Goal: Task Accomplishment & Management: Manage account settings

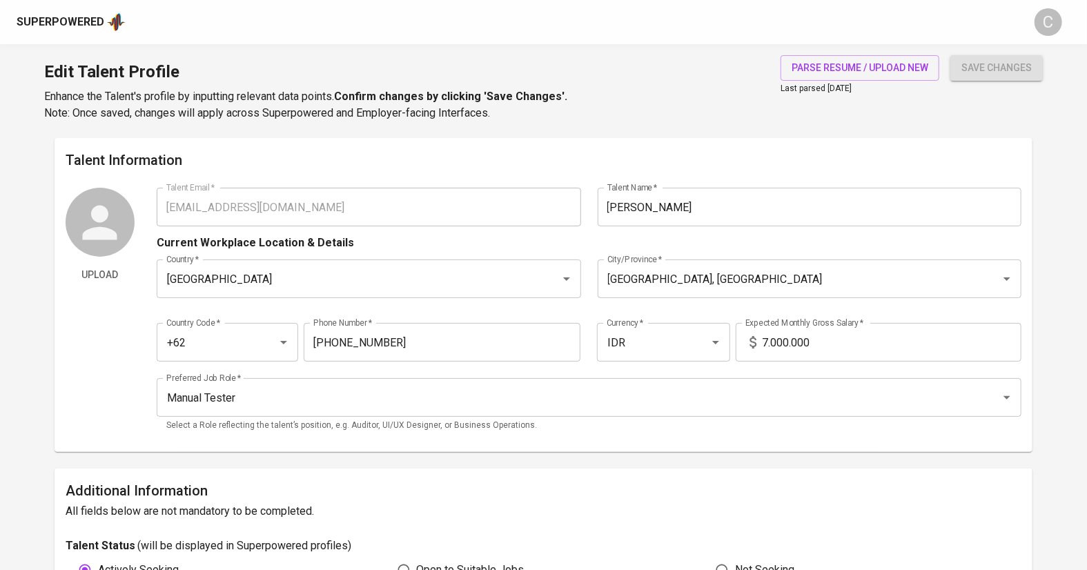
click at [766, 342] on input "7.000.000" at bounding box center [892, 342] width 260 height 39
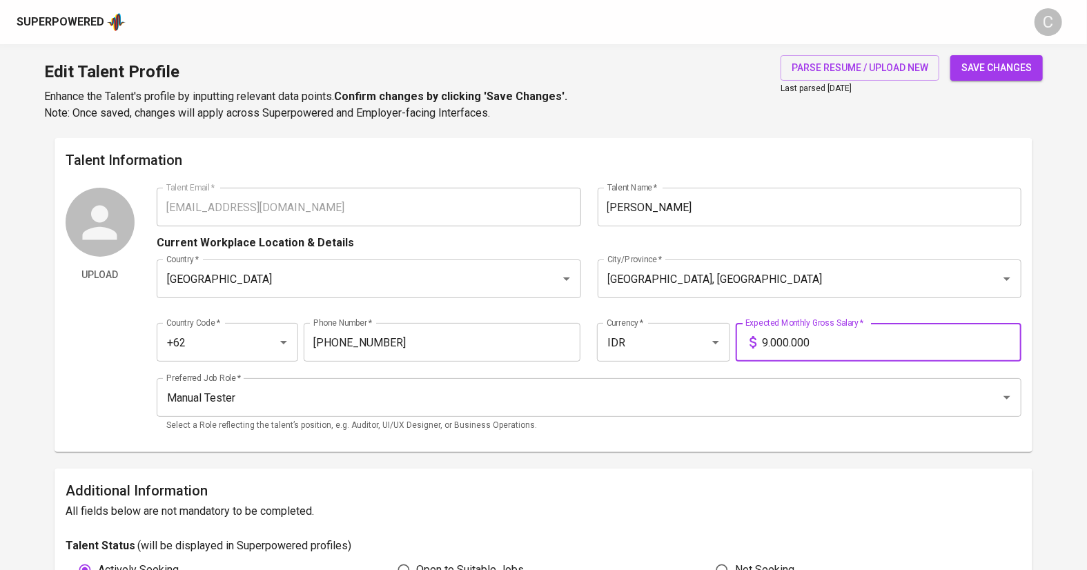
type input "9.000.000"
click at [479, 393] on input "Manual Tester" at bounding box center [570, 397] width 814 height 26
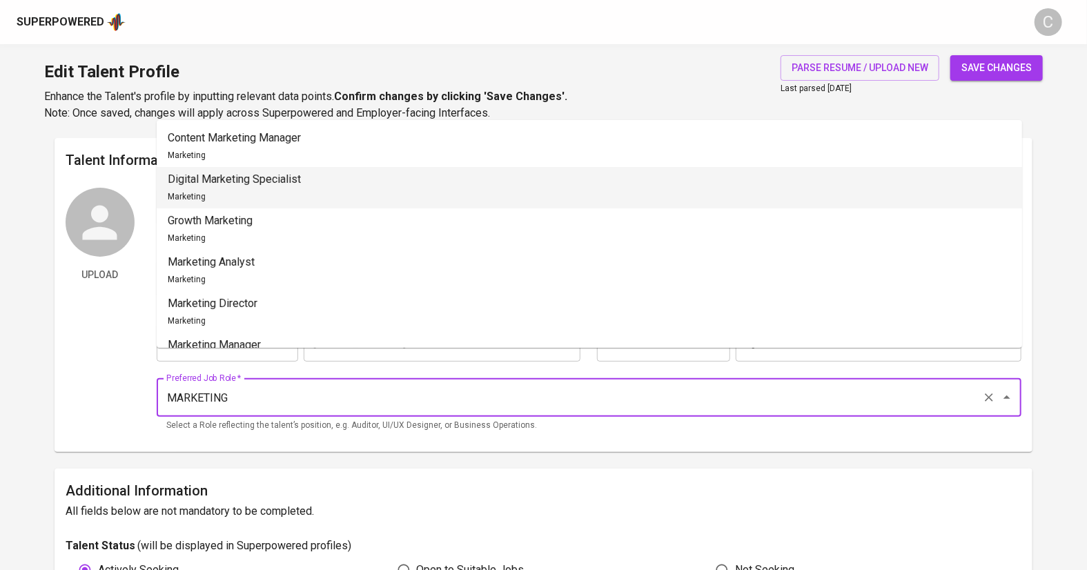
click at [339, 186] on li "Digital Marketing Specialist Marketing" at bounding box center [589, 187] width 865 height 41
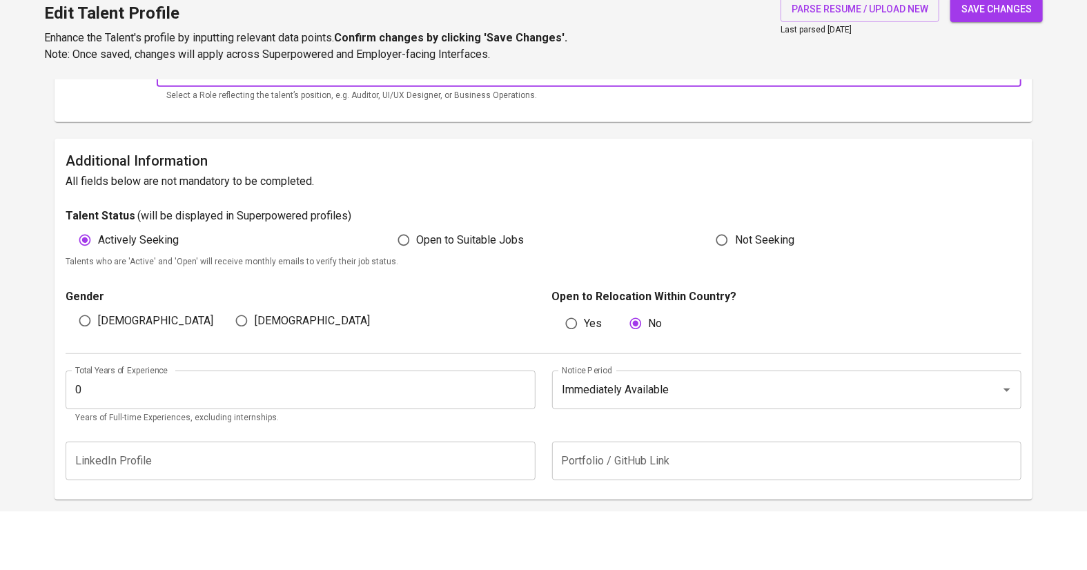
scroll to position [279, 0]
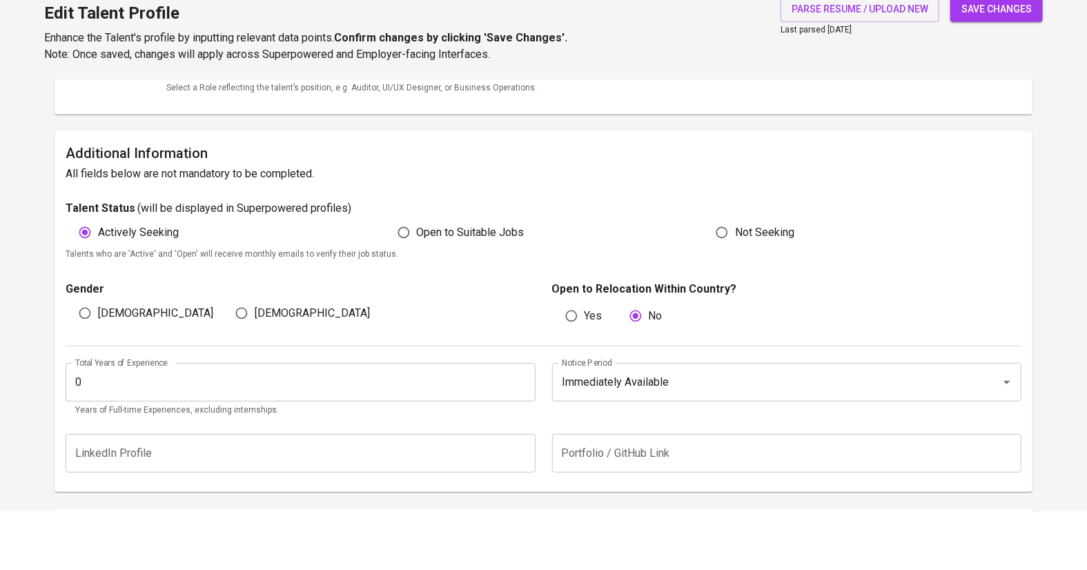
type input "Digital Marketing Specialist"
click at [287, 429] on input "0" at bounding box center [301, 441] width 470 height 39
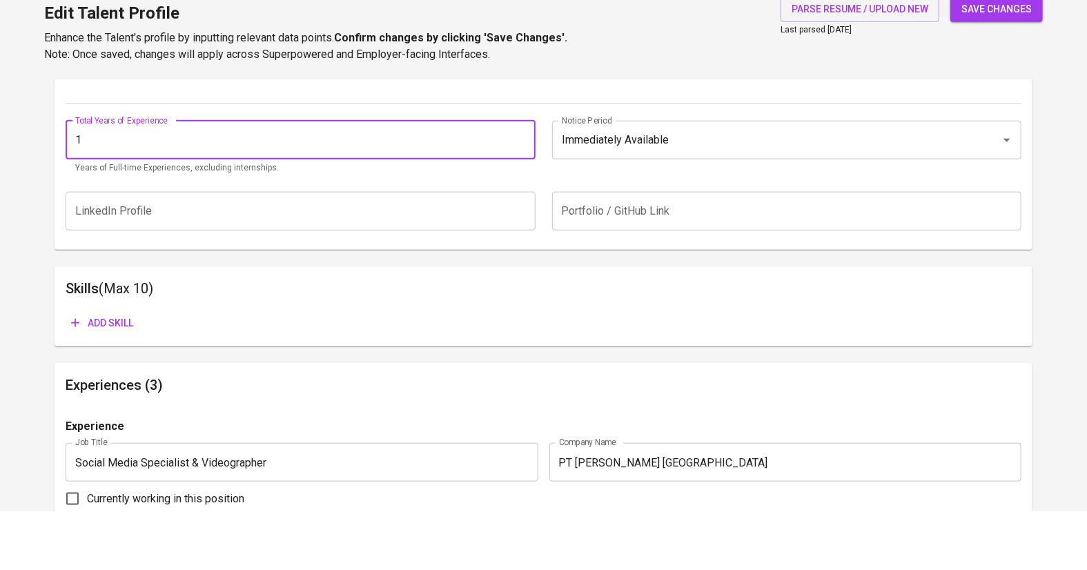
scroll to position [543, 0]
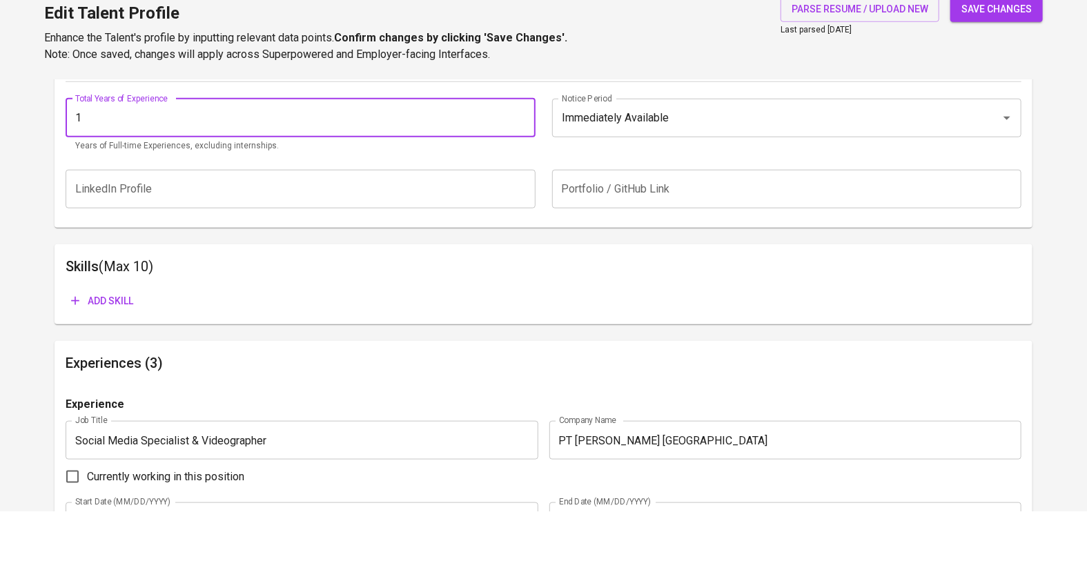
type input "1"
click at [114, 362] on span "Add skill" at bounding box center [102, 359] width 62 height 17
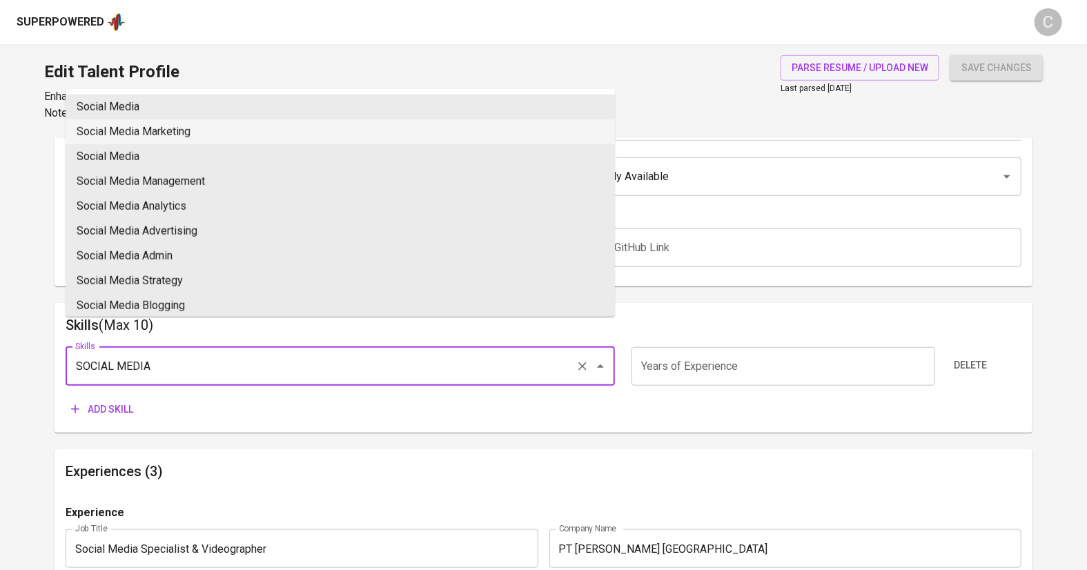
click at [155, 133] on li "Social Media Marketing" at bounding box center [340, 131] width 549 height 25
type input "Social Media Marketing"
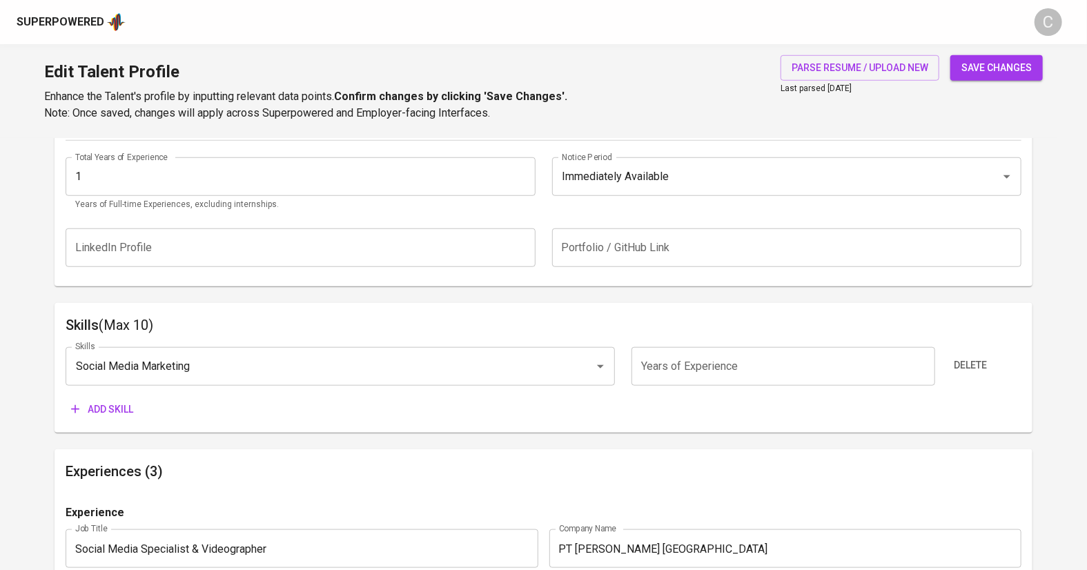
click at [112, 413] on span "Add skill" at bounding box center [102, 409] width 62 height 17
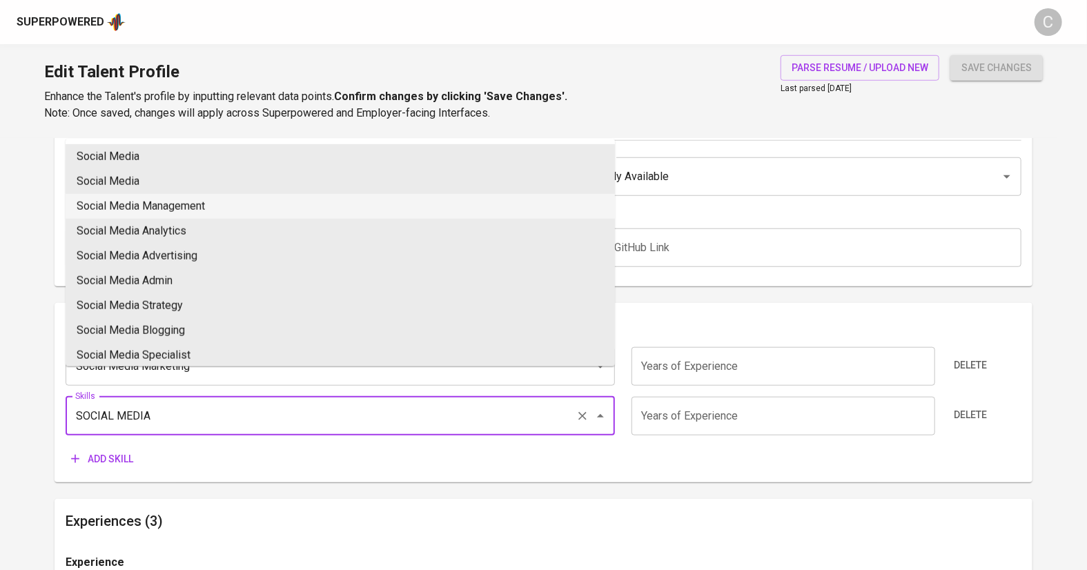
click at [159, 208] on li "Social Media Management" at bounding box center [340, 206] width 549 height 25
type input "Social Media Management"
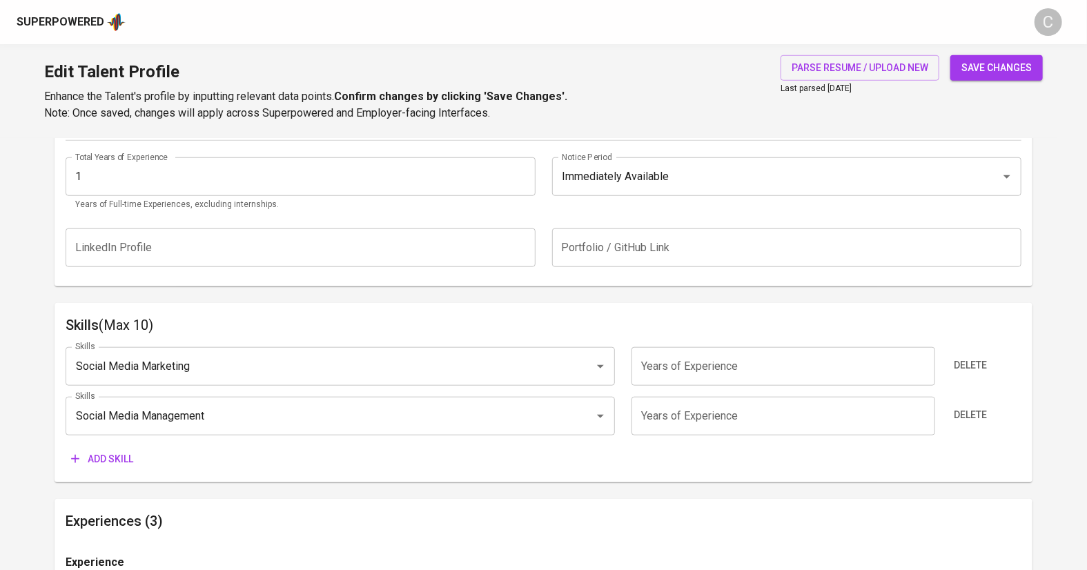
click at [119, 462] on span "Add skill" at bounding box center [102, 459] width 62 height 17
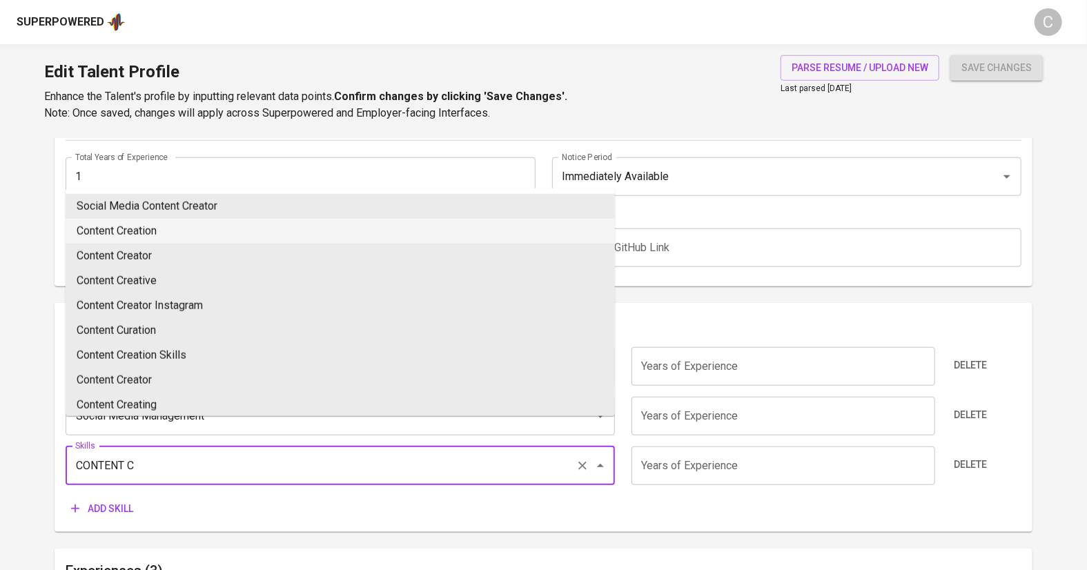
click at [137, 227] on li "Content Creation" at bounding box center [340, 231] width 549 height 25
type input "Content Creation"
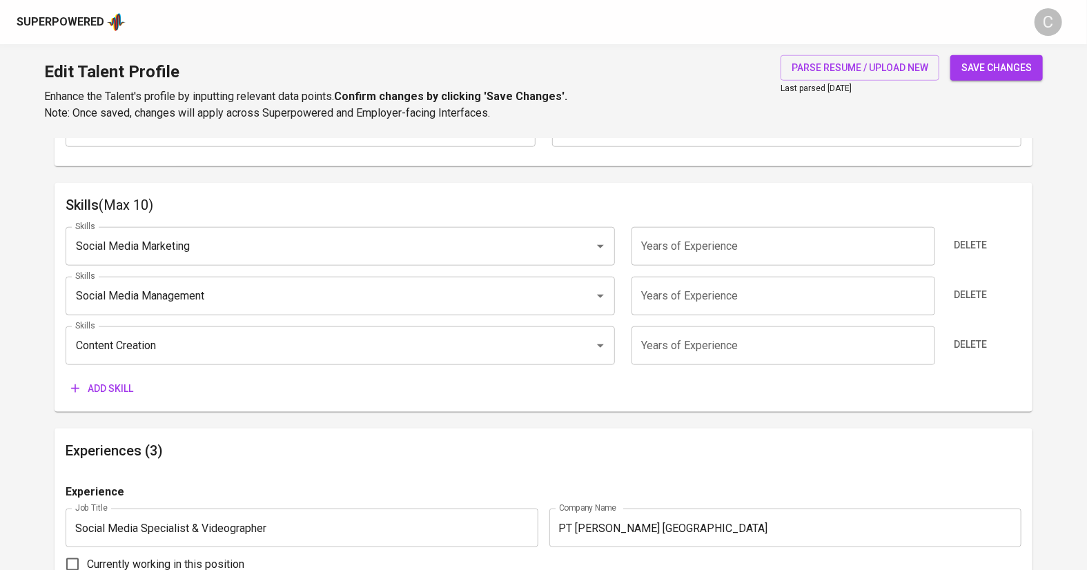
scroll to position [663, 0]
click at [100, 389] on span "Add skill" at bounding box center [102, 388] width 62 height 17
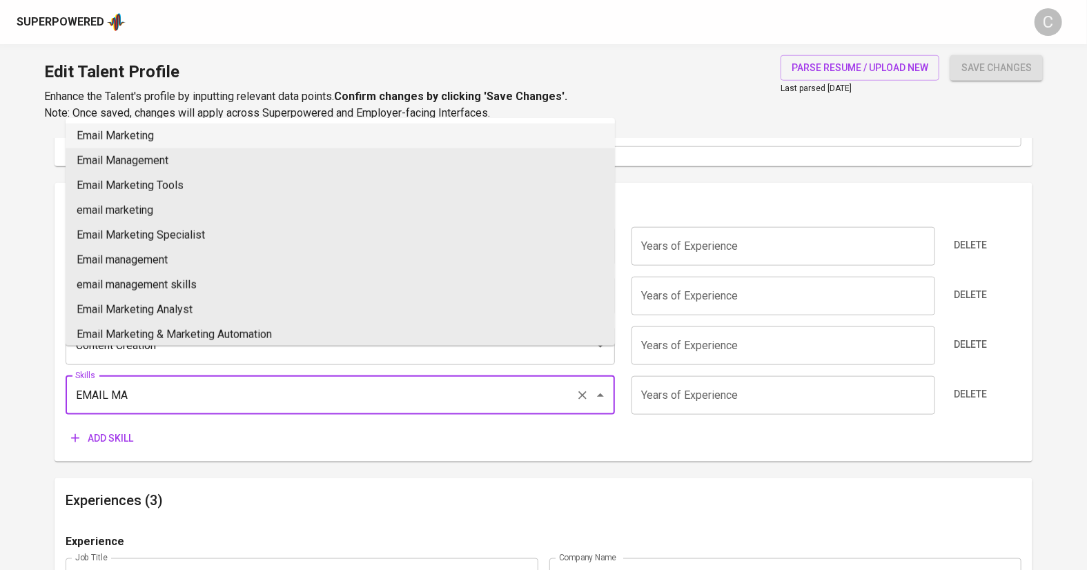
click at [125, 133] on li "Email Marketing" at bounding box center [340, 136] width 549 height 25
type input "Email Marketing"
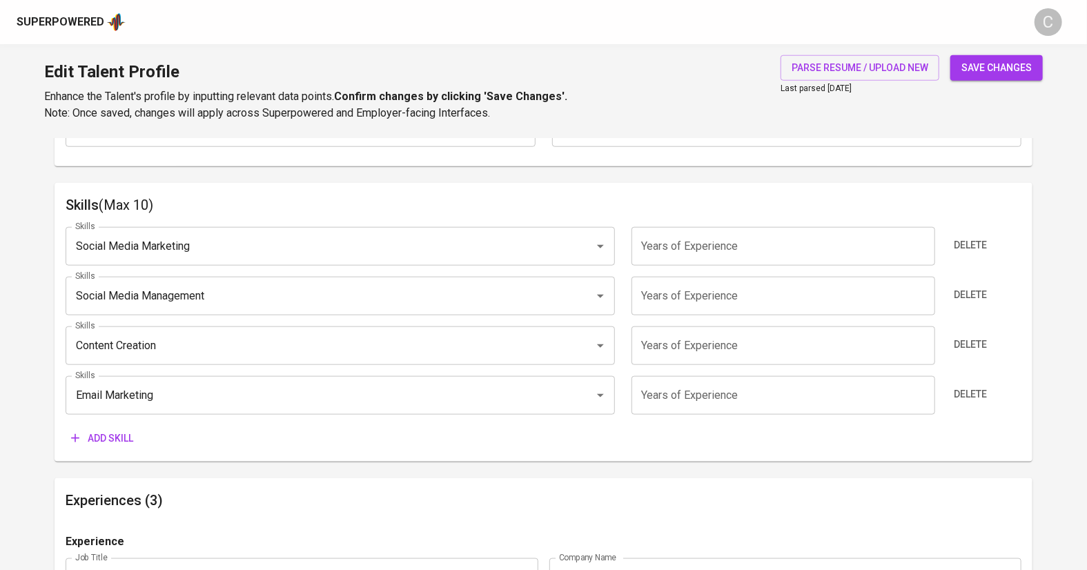
click at [108, 432] on span "Add skill" at bounding box center [102, 438] width 62 height 17
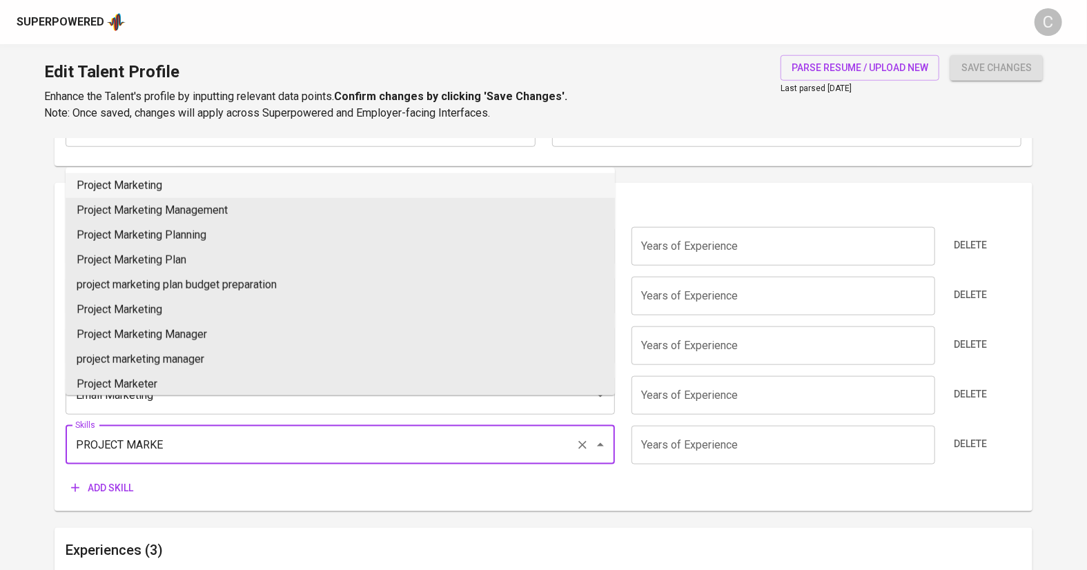
click at [137, 186] on li "Project Marketing" at bounding box center [340, 185] width 549 height 25
type input "Project Marketing"
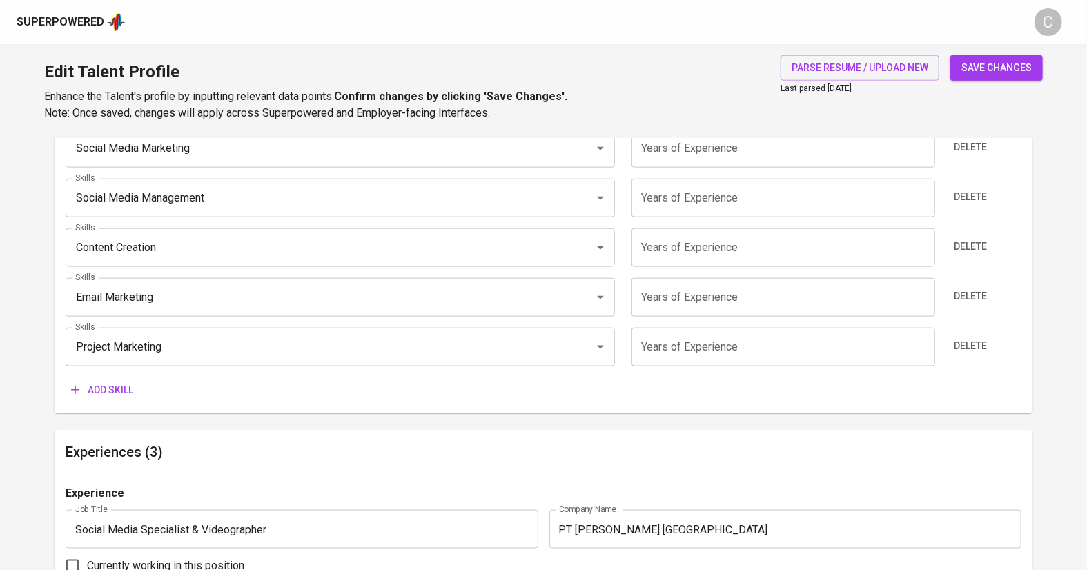
scroll to position [729, 0]
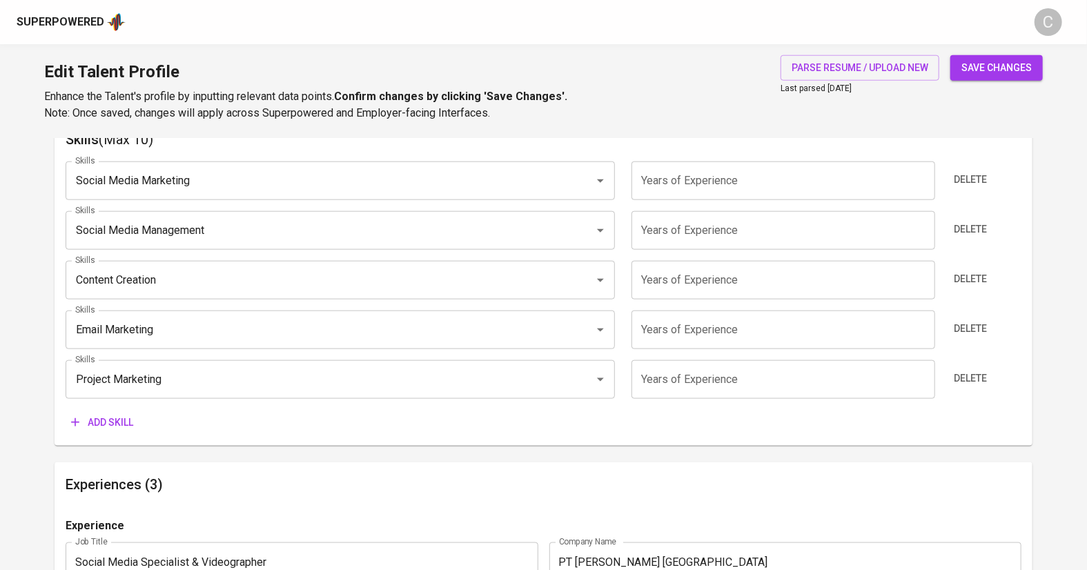
click at [118, 422] on span "Add skill" at bounding box center [102, 422] width 62 height 17
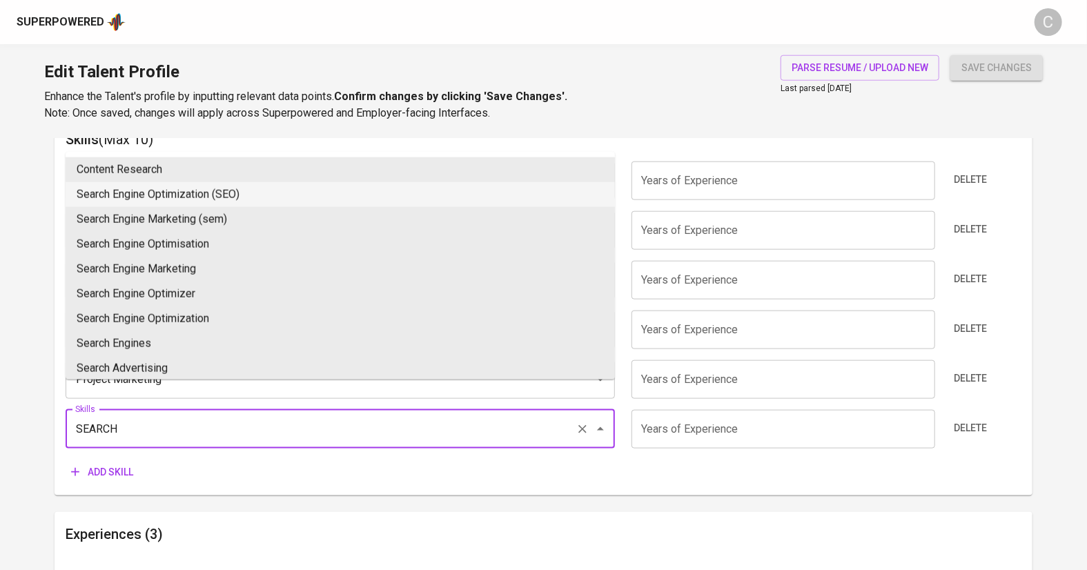
click at [165, 193] on li "Search Engine Optimization (SEO)" at bounding box center [340, 194] width 549 height 25
type input "Search Engine Optimization (SEO)"
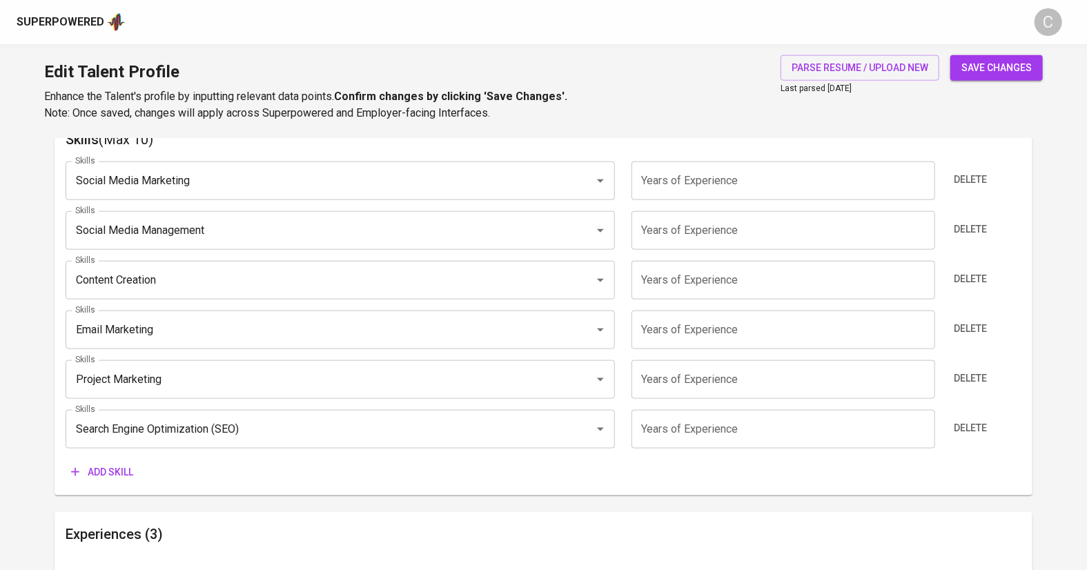
click at [694, 428] on input "number" at bounding box center [784, 429] width 304 height 39
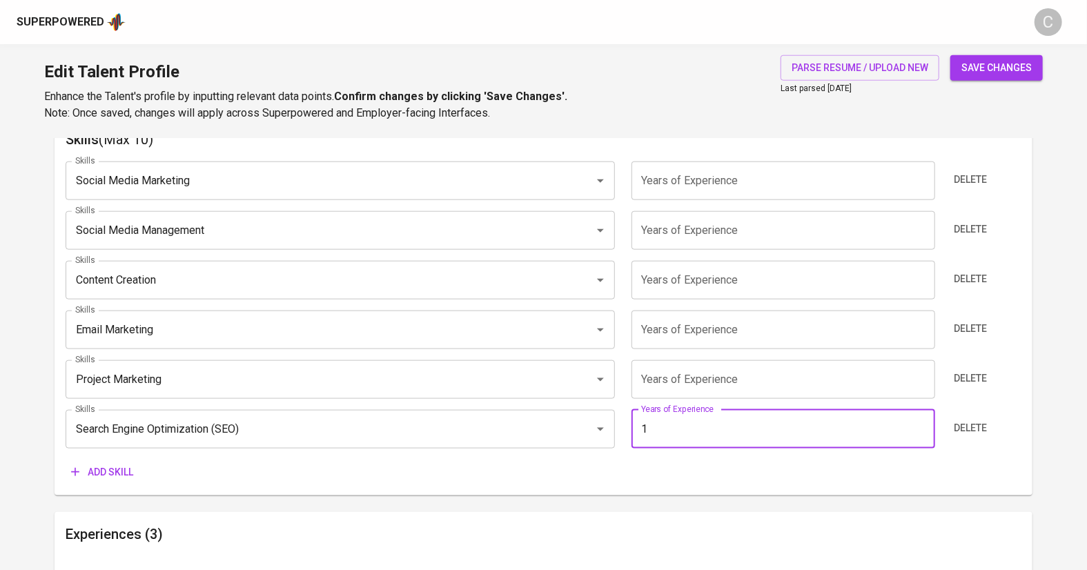
type input "1"
click at [687, 384] on input "number" at bounding box center [784, 379] width 304 height 39
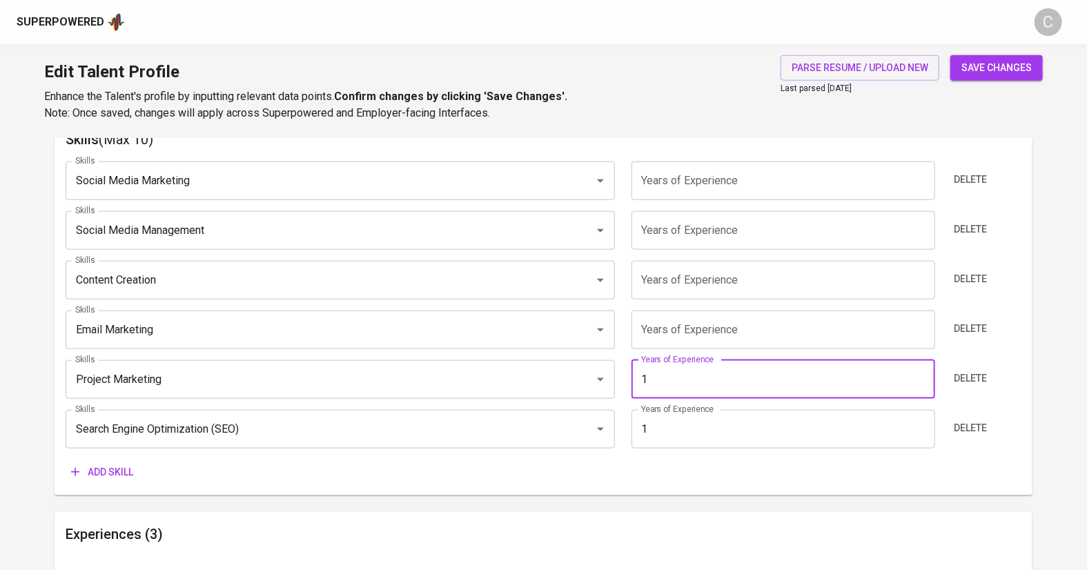
type input "1"
click at [744, 326] on input "number" at bounding box center [784, 330] width 304 height 39
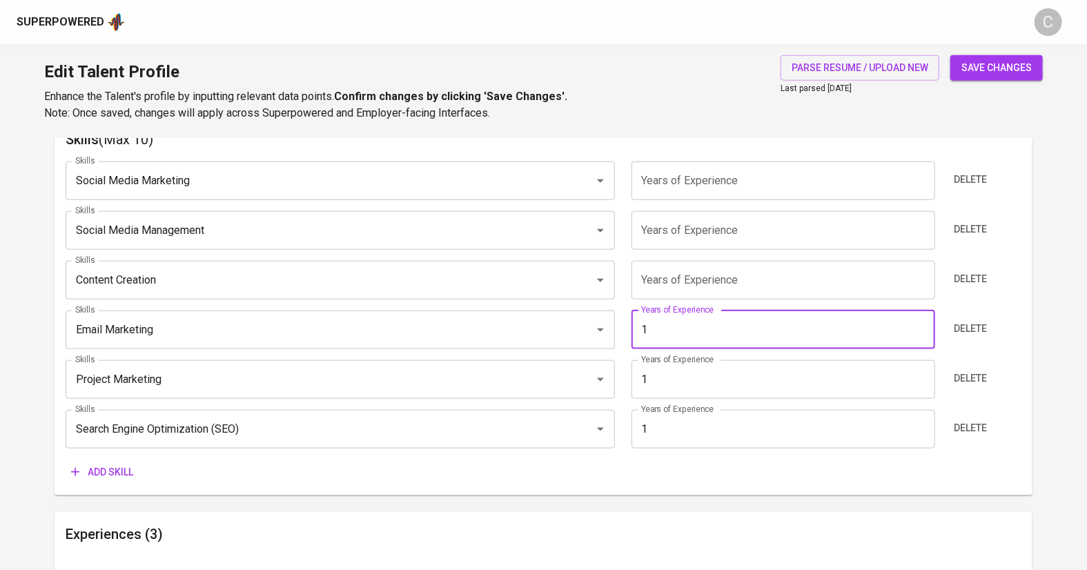
type input "1"
click at [729, 284] on input "number" at bounding box center [784, 280] width 304 height 39
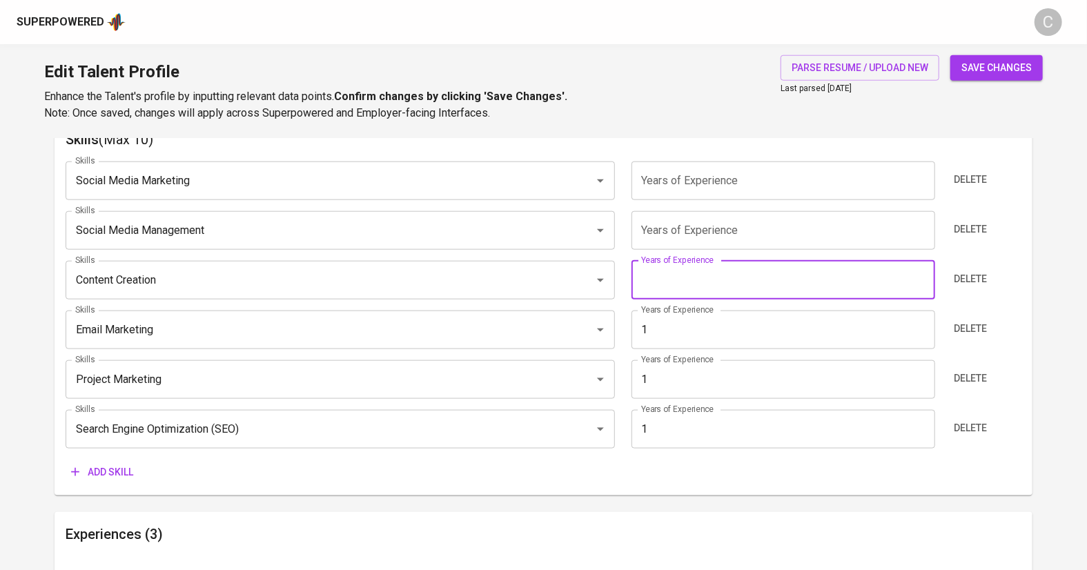
click at [731, 226] on input "number" at bounding box center [784, 230] width 304 height 39
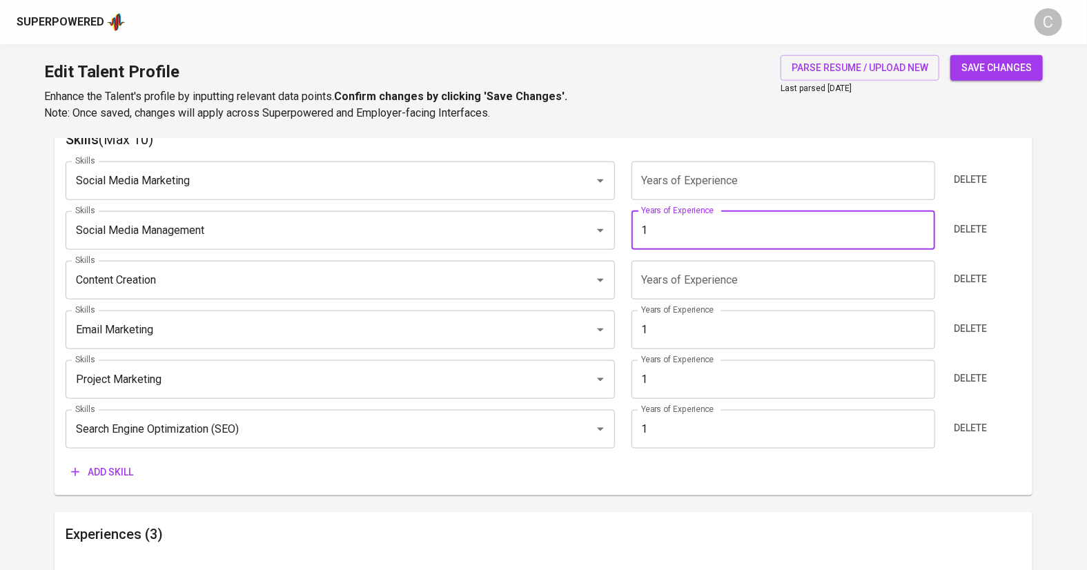
type input "1"
click at [741, 186] on input "number" at bounding box center [784, 181] width 304 height 39
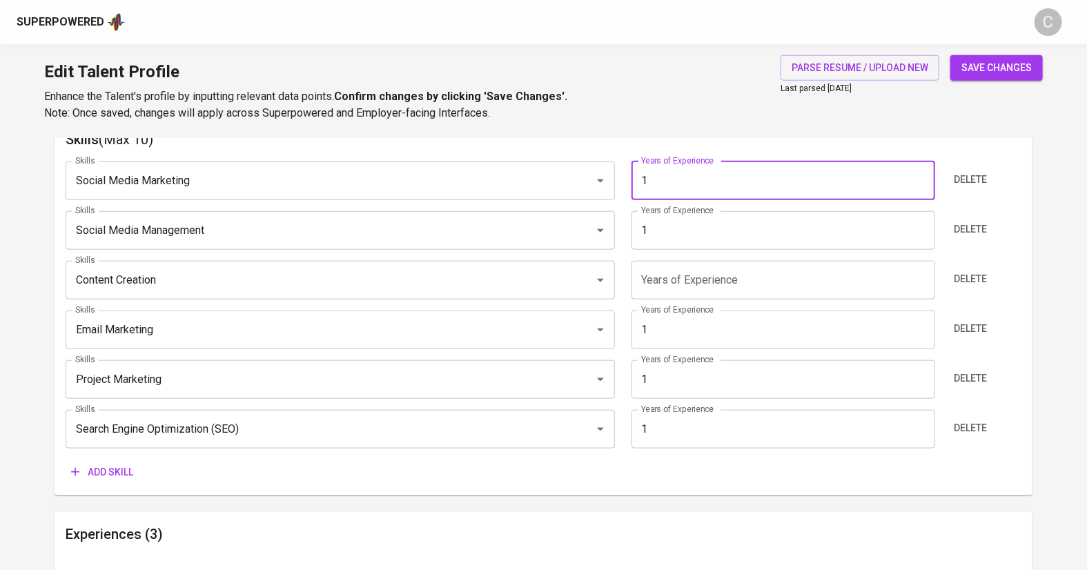
type input "1"
click at [1058, 262] on main "Talent Information Upload Talent Email   * numalasrr@gmail.com Talent Email * T…" at bounding box center [543, 519] width 1087 height 2221
click at [984, 75] on span "save changes" at bounding box center [996, 67] width 70 height 17
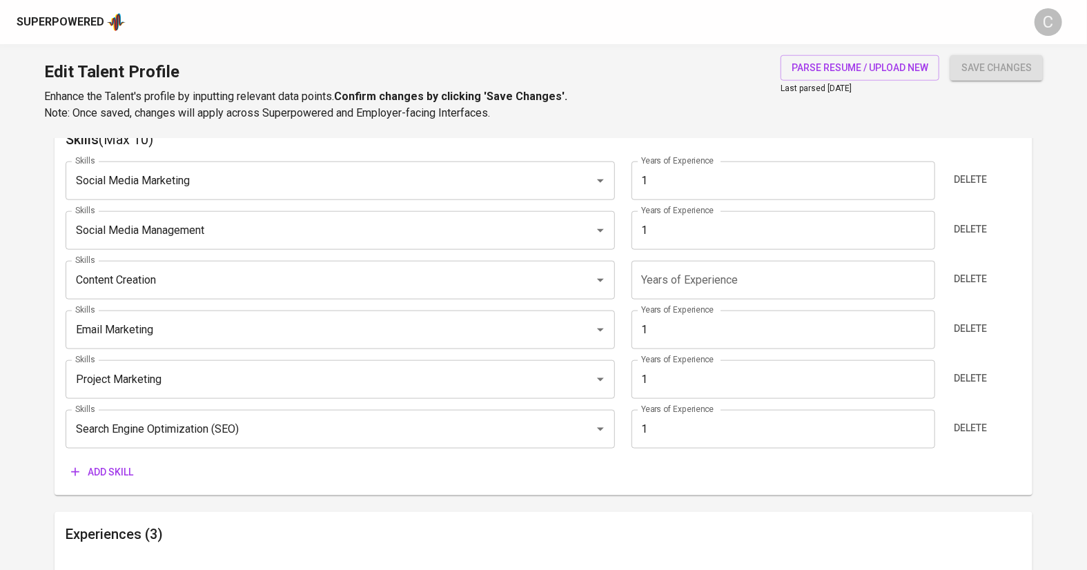
type input "Search Engine Optimization (SEO)"
type input "Project Marketing"
type input "Email Marketing"
type input "1"
type input "Social Media Management"
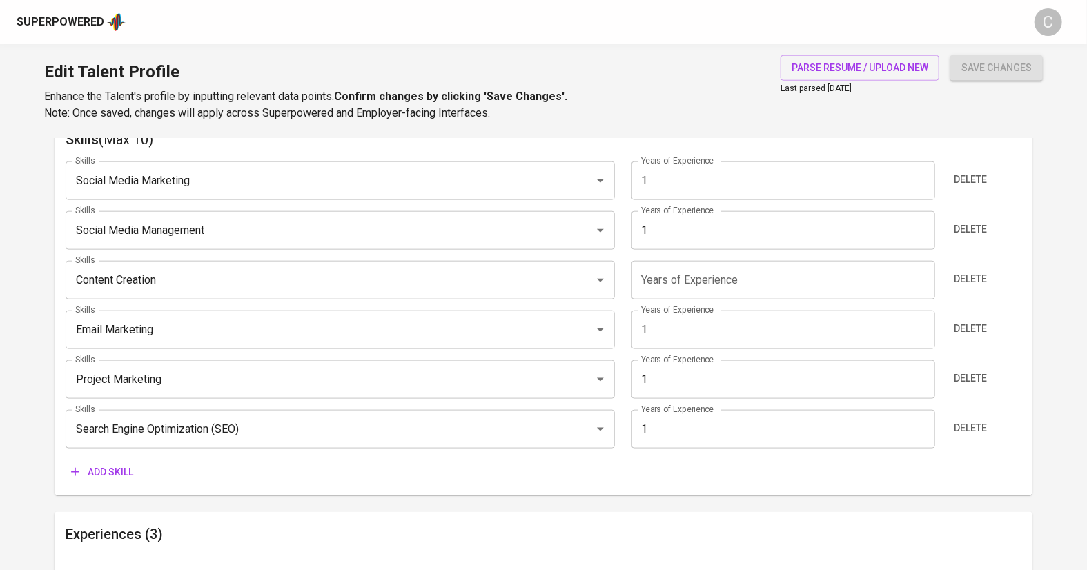
type input "Social Media Marketing (SMM)"
type input "Content Creation"
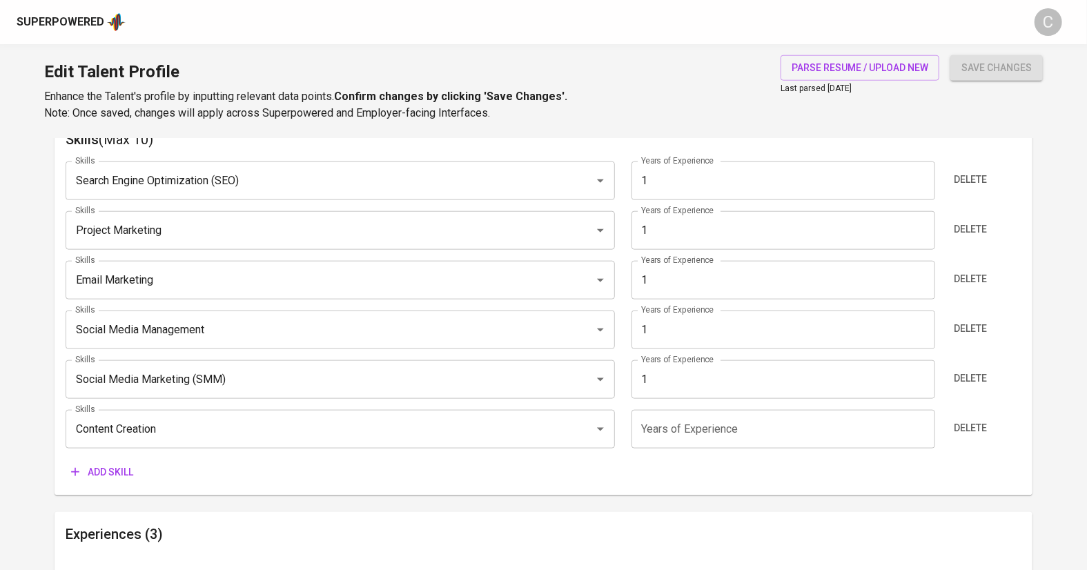
click at [0, 132] on html "Superpowered C Edit Talent Profile Enhance the Talent's profile by inputting re…" at bounding box center [543, 468] width 1087 height 2395
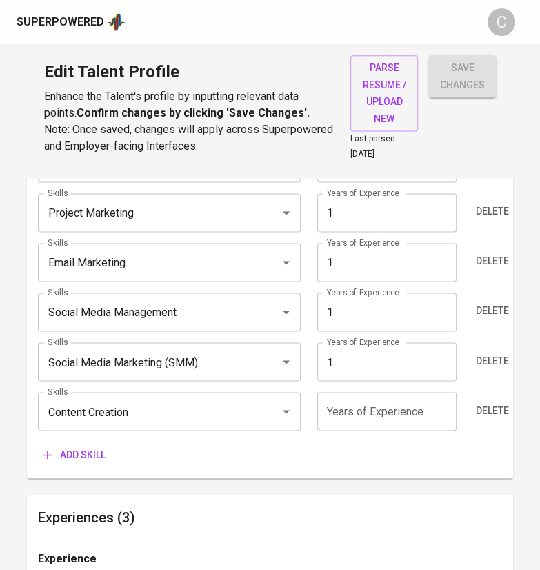
scroll to position [820, 0]
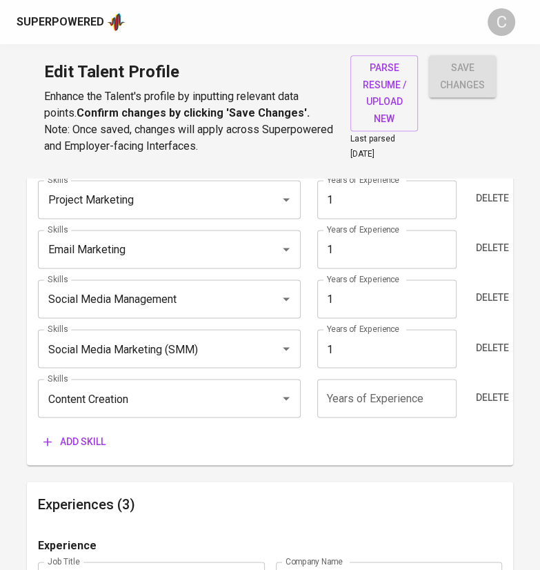
click at [347, 382] on input "number" at bounding box center [386, 398] width 139 height 39
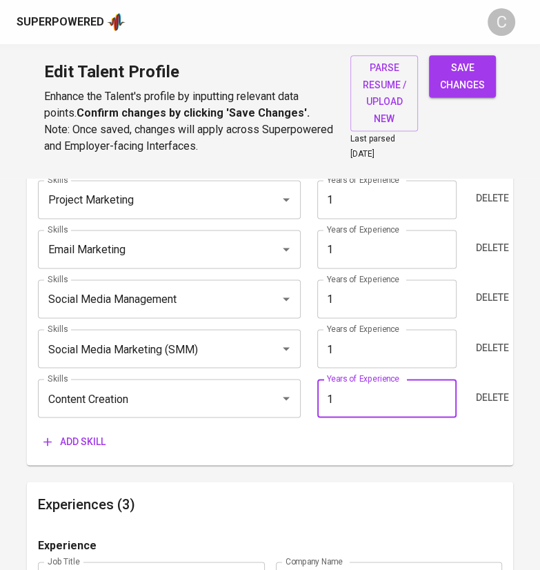
type input "1"
click at [355, 438] on div "Add skill" at bounding box center [270, 442] width 464 height 26
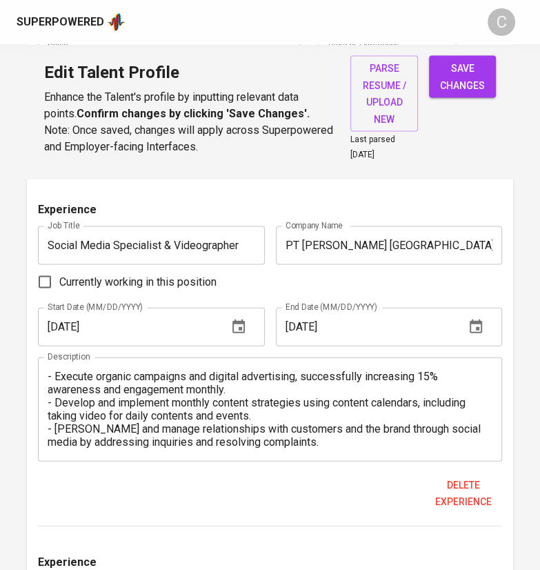
scroll to position [1144, 0]
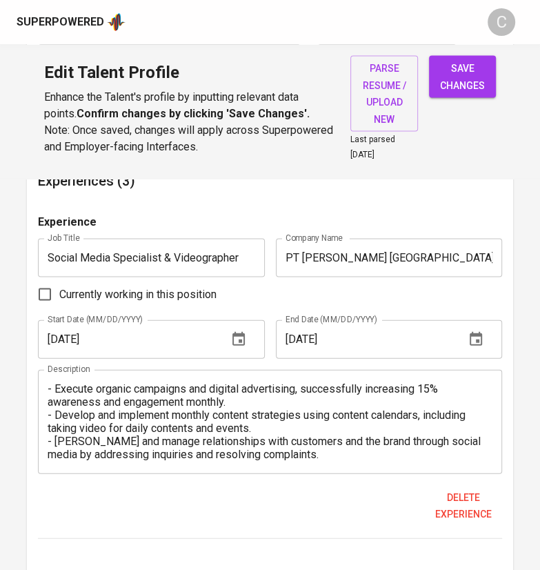
click at [450, 70] on span "save changes" at bounding box center [462, 76] width 45 height 34
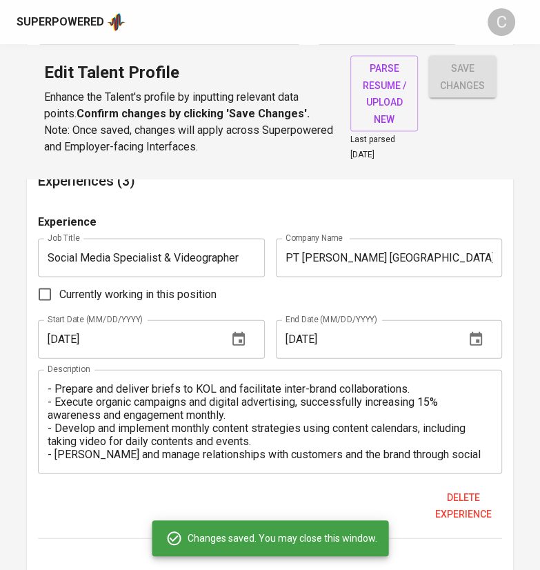
scroll to position [1933, 0]
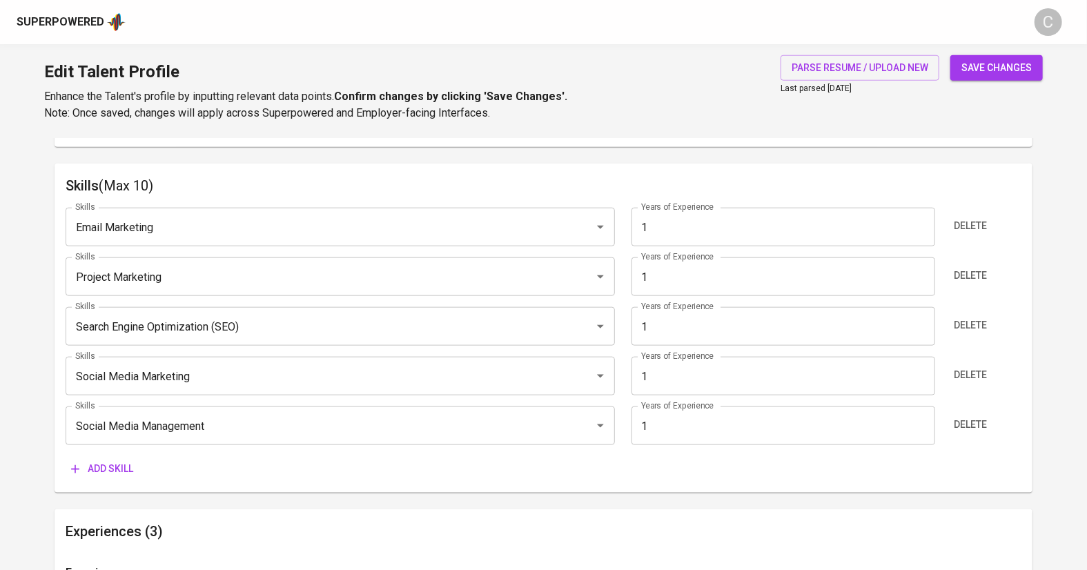
scroll to position [13, 0]
click at [150, 342] on div "Search Engine Optimization (SEO) Skills" at bounding box center [340, 326] width 549 height 39
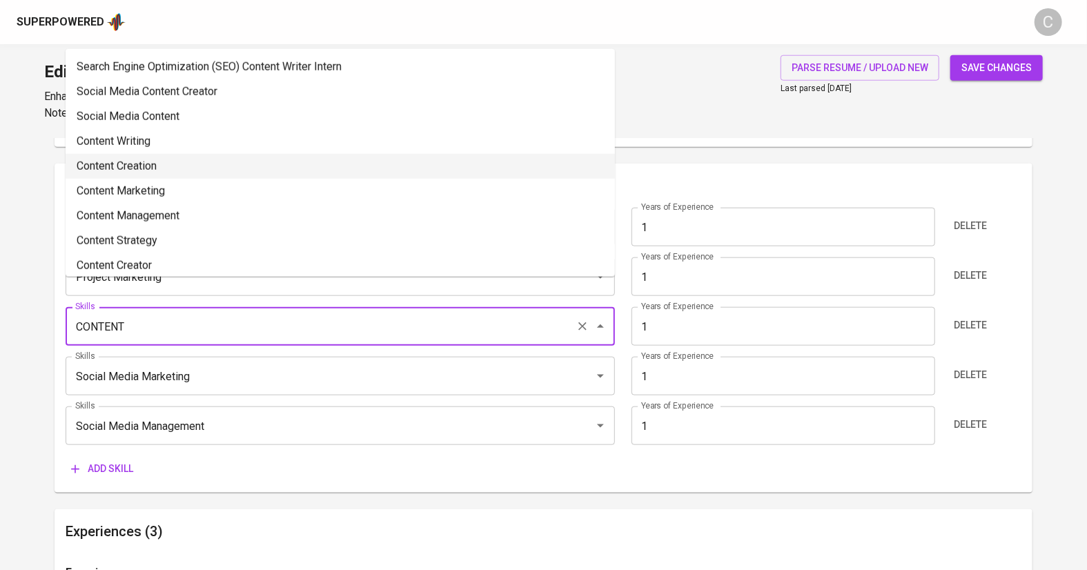
click at [148, 167] on li "Content Creation" at bounding box center [340, 166] width 549 height 25
type input "Content Creation"
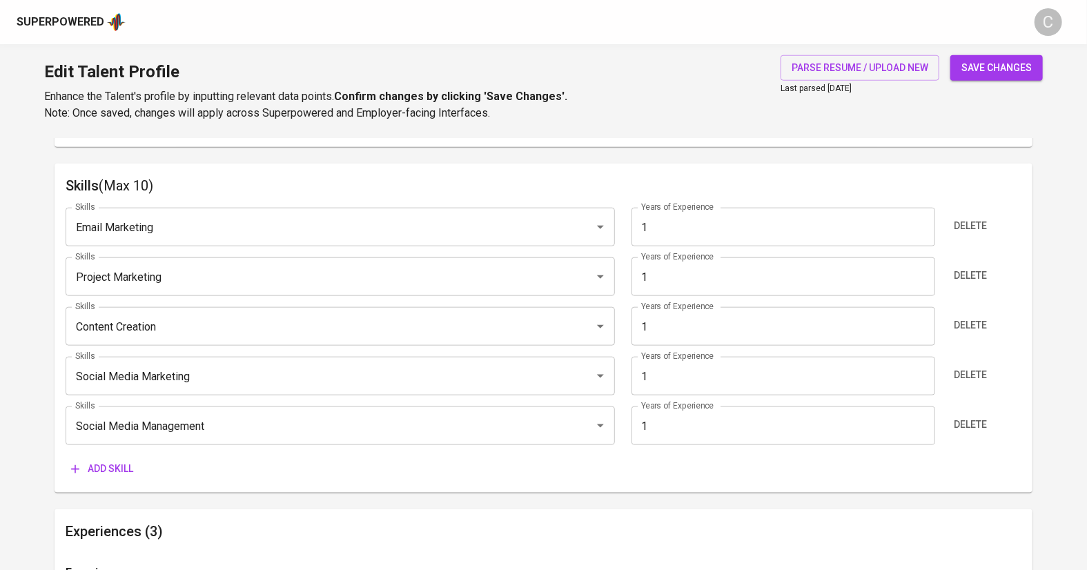
click at [989, 64] on span "save changes" at bounding box center [996, 67] width 70 height 17
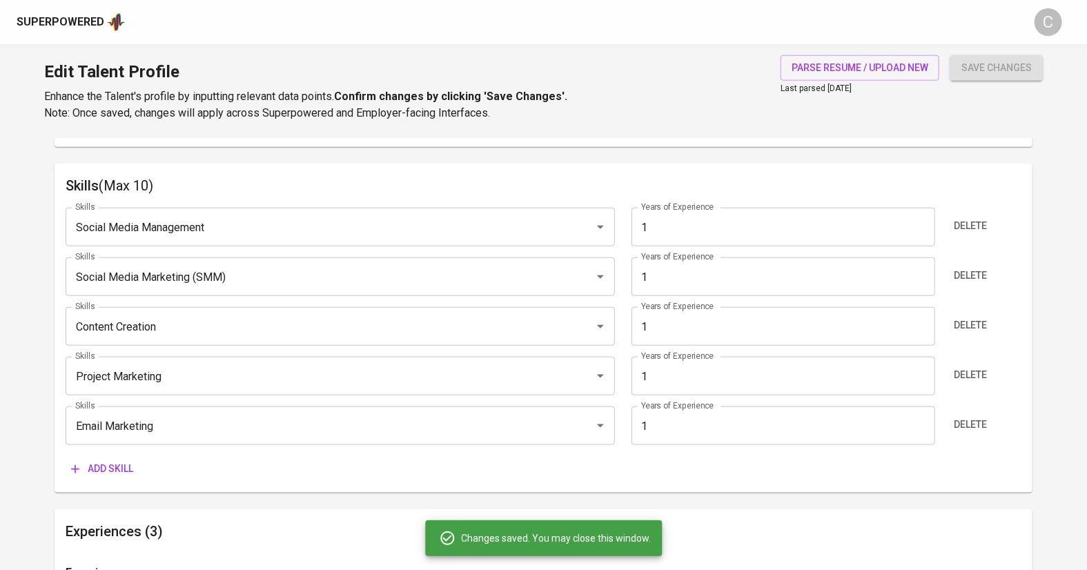
type input "Social Media Management"
type input "Social Media Marketing (SMM)"
type input "Project Marketing"
type input "Email Marketing"
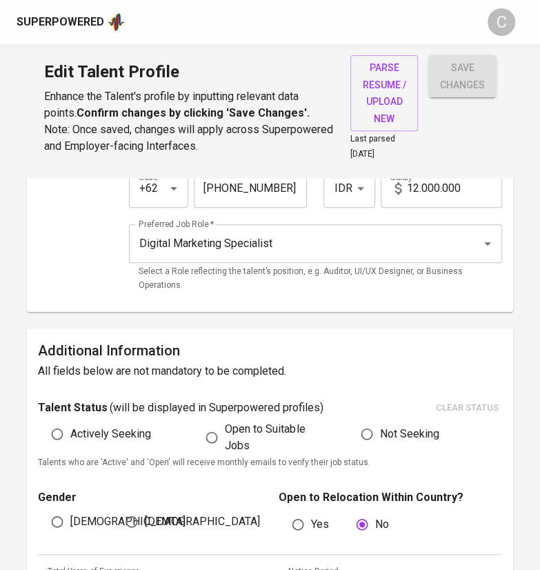
scroll to position [0, 0]
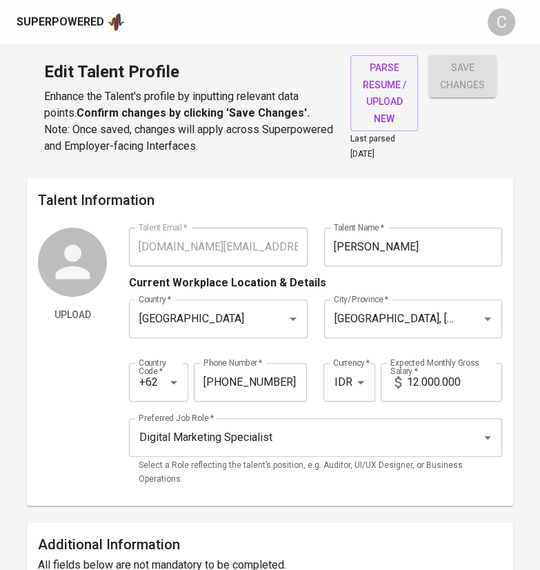
click at [451, 70] on span "save changes" at bounding box center [462, 76] width 45 height 34
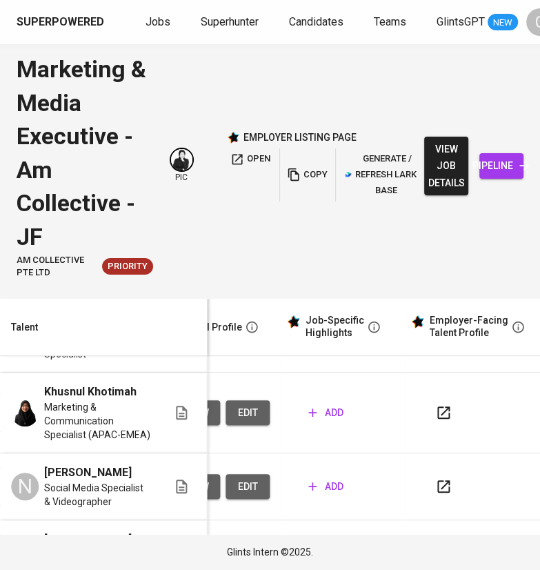
scroll to position [254, 652]
click at [322, 478] on span "add" at bounding box center [326, 486] width 35 height 17
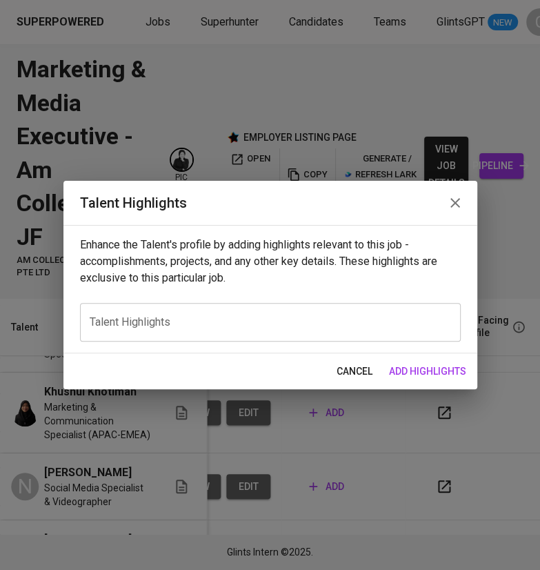
click at [255, 331] on div "x Talent Highlights" at bounding box center [270, 322] width 381 height 39
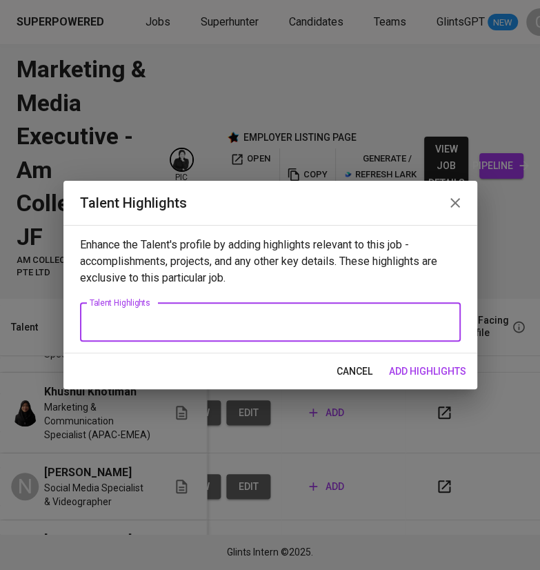
paste textarea "Here’s a polished 2–3 paragraph career highlight for Nurmala, focusing on her *…"
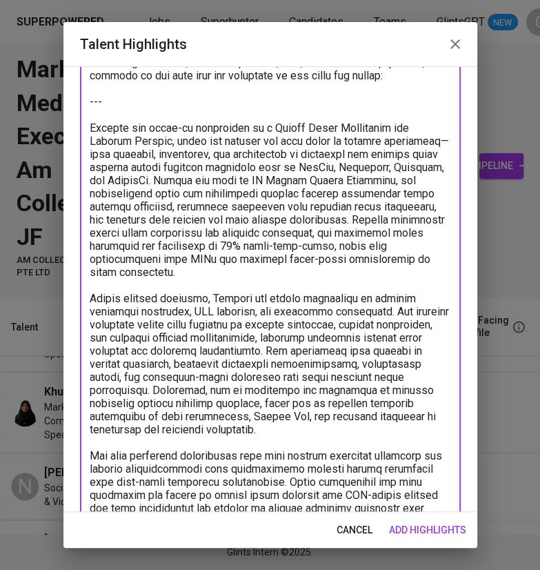
scroll to position [57, 0]
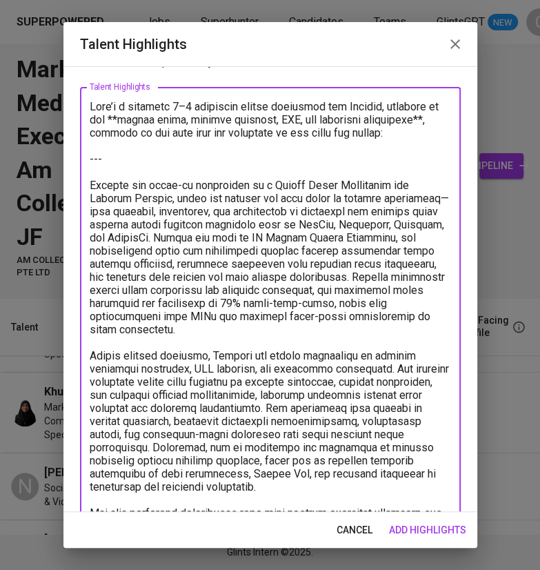
click at [143, 159] on textarea at bounding box center [271, 401] width 362 height 603
drag, startPoint x: 126, startPoint y: 171, endPoint x: 68, endPoint y: 101, distance: 90.8
click at [68, 101] on div "Enhance the Talent's profile by adding highlights relevant to this job - accomp…" at bounding box center [270, 289] width 414 height 446
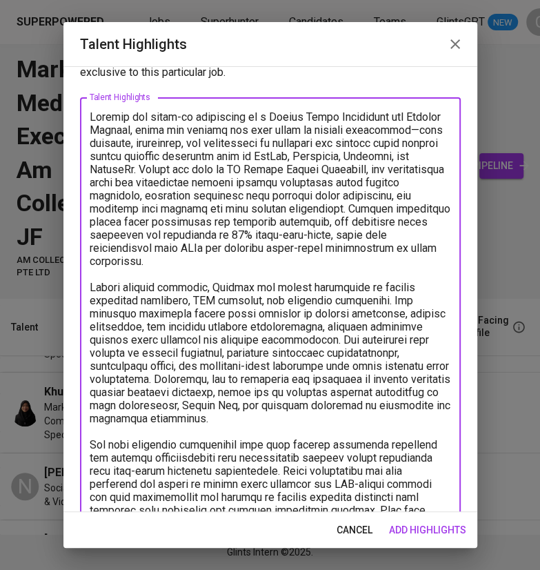
scroll to position [35, 0]
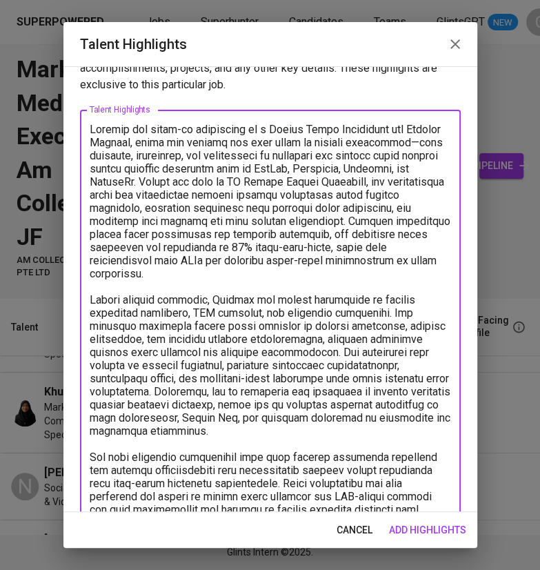
click at [97, 159] on textarea at bounding box center [271, 385] width 362 height 525
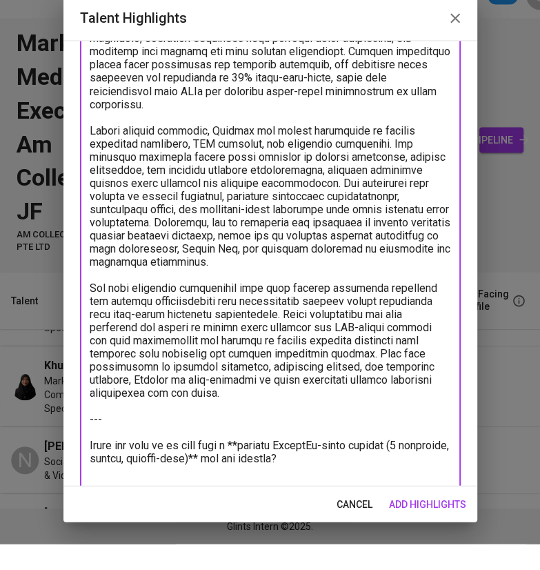
scroll to position [193, 0]
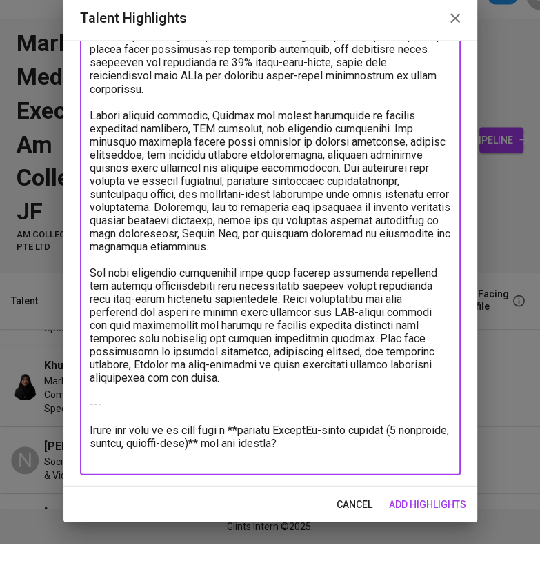
drag, startPoint x: 364, startPoint y: 474, endPoint x: 70, endPoint y: 433, distance: 296.1
click at [70, 434] on div "Enhance the Talent's profile by adding highlights relevant to this job - accomp…" at bounding box center [270, 289] width 414 height 446
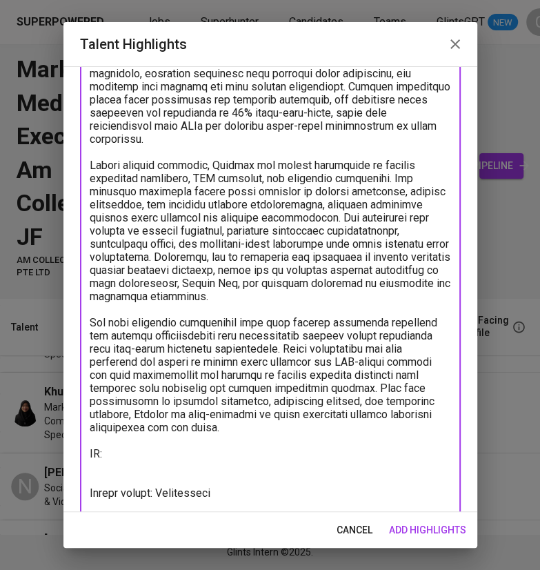
scroll to position [182, 0]
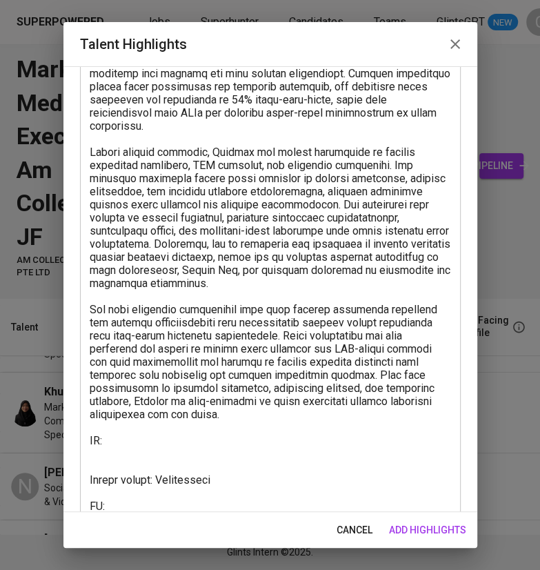
click at [125, 437] on textarea at bounding box center [271, 250] width 362 height 551
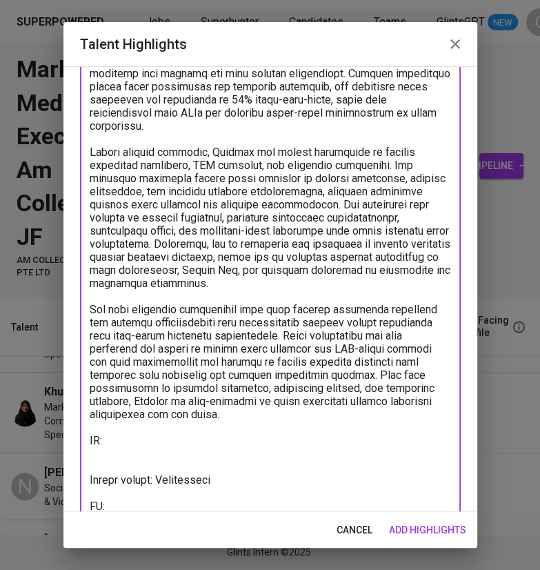
click at [127, 513] on div "cancel add highlights" at bounding box center [270, 530] width 414 height 37
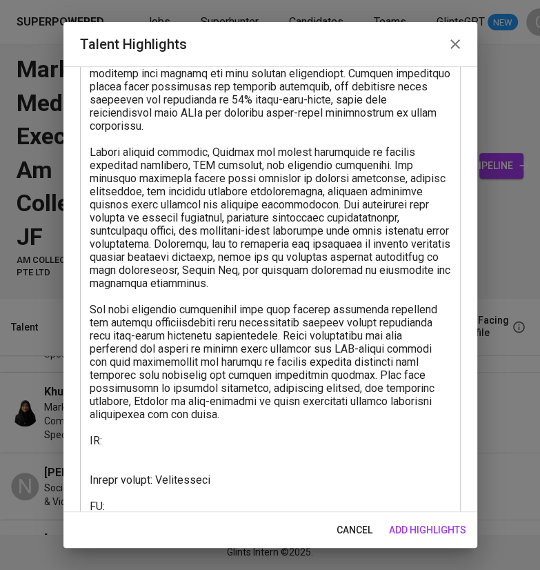
click at [126, 508] on textarea at bounding box center [271, 250] width 362 height 551
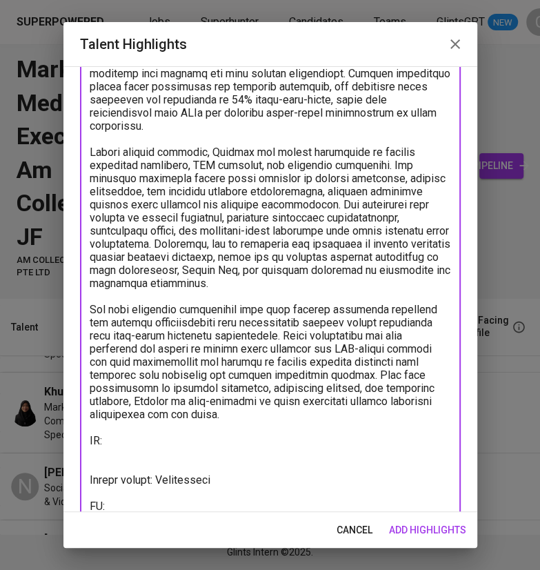
paste textarea "https://glints.sg.larksuite.com/minutes/obsgibh3eahxc29rqago283b"
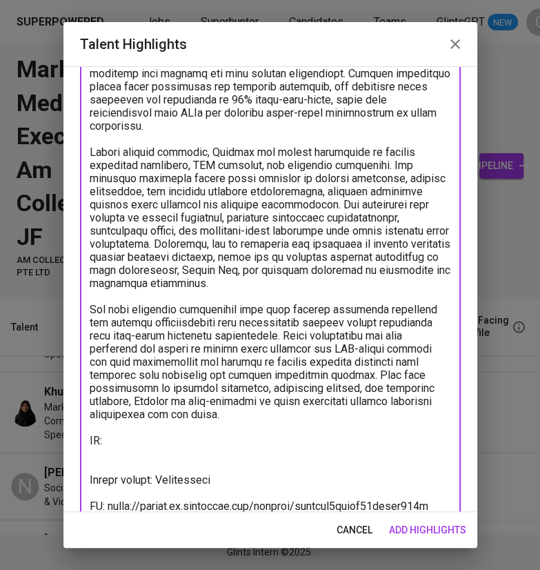
click at [115, 437] on textarea at bounding box center [271, 250] width 362 height 551
paste textarea "https://glints.sg.larksuite.com/wiki/SxNTwOV6TiJGE7kraKklKolugXb?from=from_copy…"
type textarea "Nurmala has hands-on experience as a Social Media Specialist and Content Creato…"
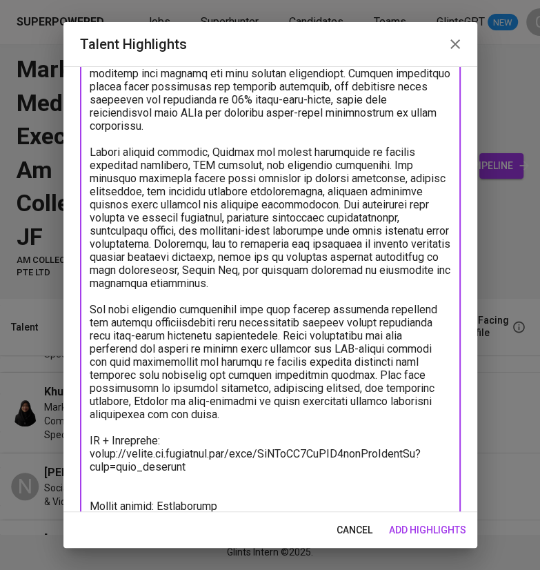
scroll to position [246, 0]
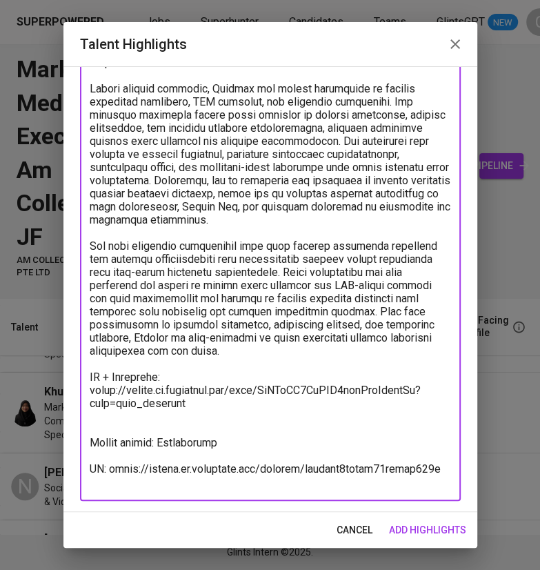
click at [440, 528] on span "add highlights" at bounding box center [427, 530] width 77 height 17
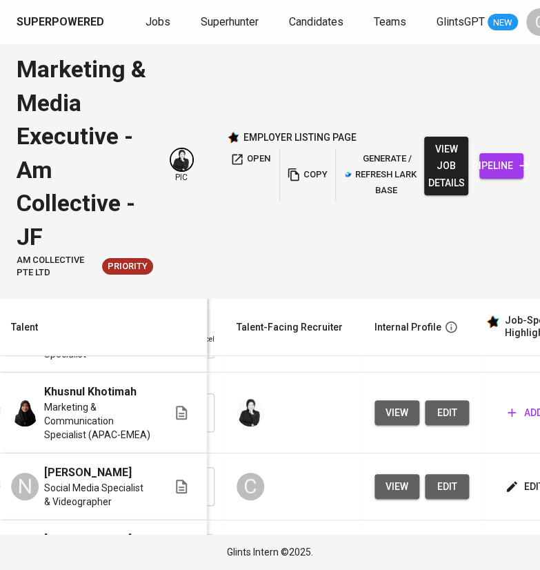
scroll to position [0, 523]
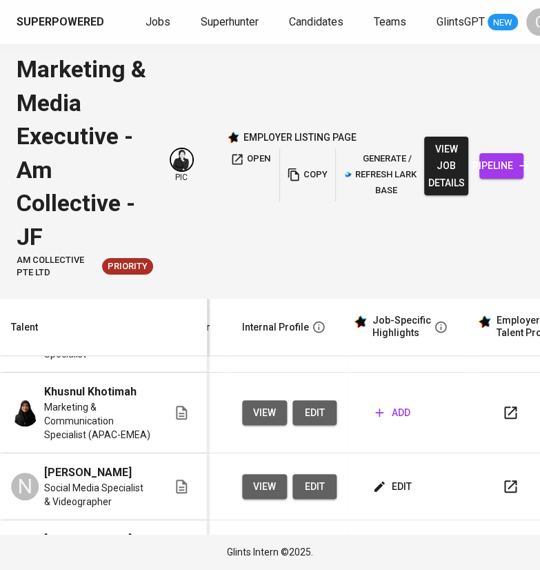
click at [398, 545] on span "add" at bounding box center [392, 553] width 35 height 17
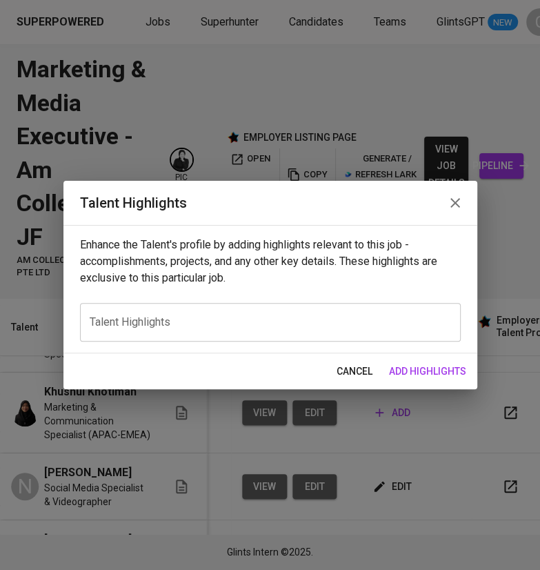
click at [323, 317] on textarea at bounding box center [271, 321] width 362 height 13
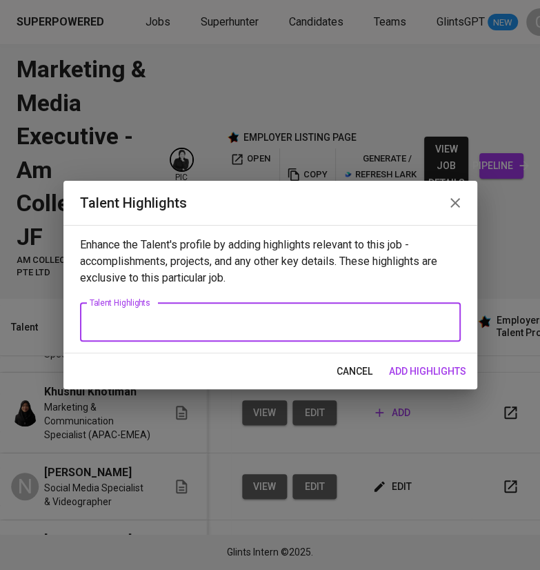
paste textarea "Here’s a 2–3 paragraph career highlight for **Nicolette**, aligned with the sto…"
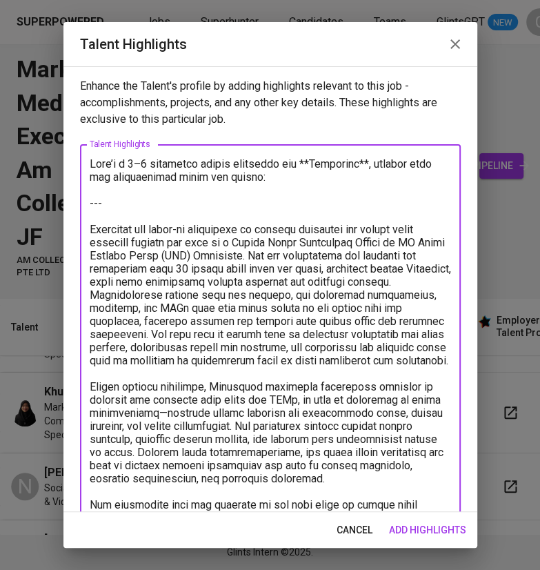
scroll to position [182, 0]
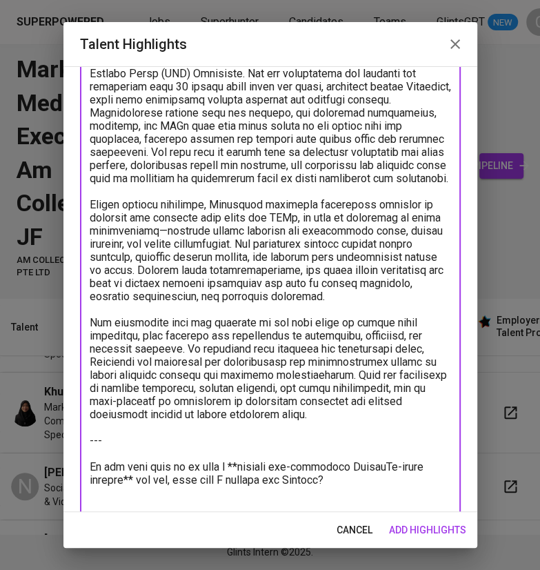
drag, startPoint x: 333, startPoint y: 486, endPoint x: 84, endPoint y: 455, distance: 251.1
click at [84, 454] on div "x Talent Highlights" at bounding box center [270, 243] width 381 height 563
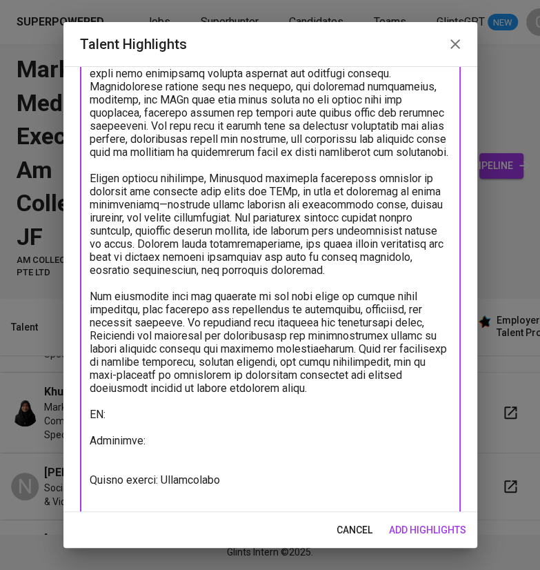
scroll to position [222, 0]
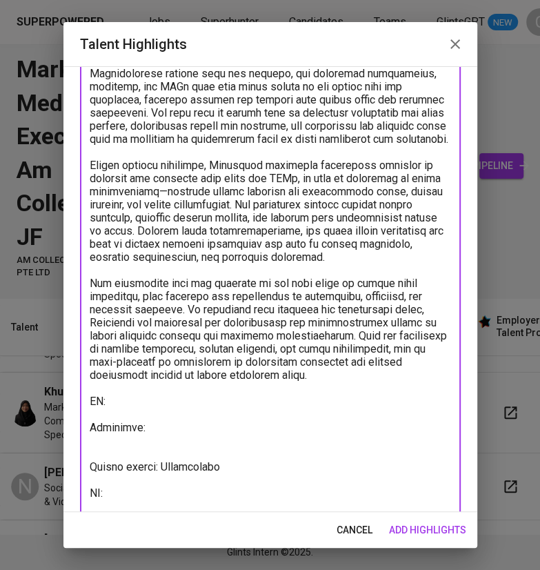
click at [135, 503] on textarea at bounding box center [271, 231] width 362 height 590
paste textarea "https://glints.sg.larksuite.com/minutes/obsgiu8m5vf4yyk127ifghbj"
click at [155, 444] on textarea at bounding box center [271, 231] width 362 height 590
paste textarea "https://nicolettejaguar.my.canva.site"
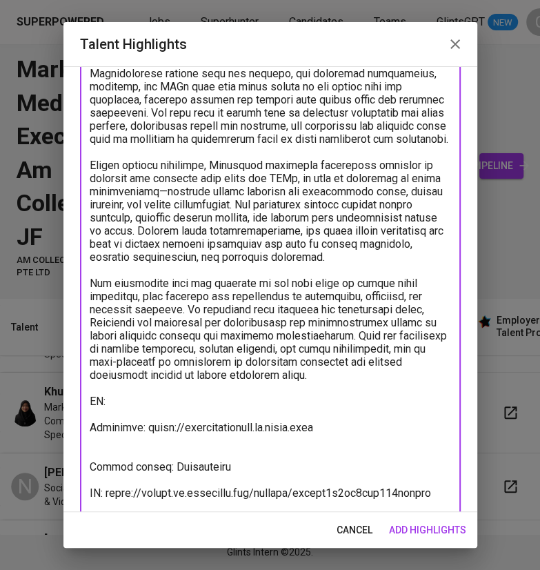
click at [126, 408] on textarea at bounding box center [271, 231] width 362 height 590
paste textarea "https://glints.sg.larksuite.com/wiki/TpOVwx8GUiuWiEkLvGklJJeFggb?from=from_copy…"
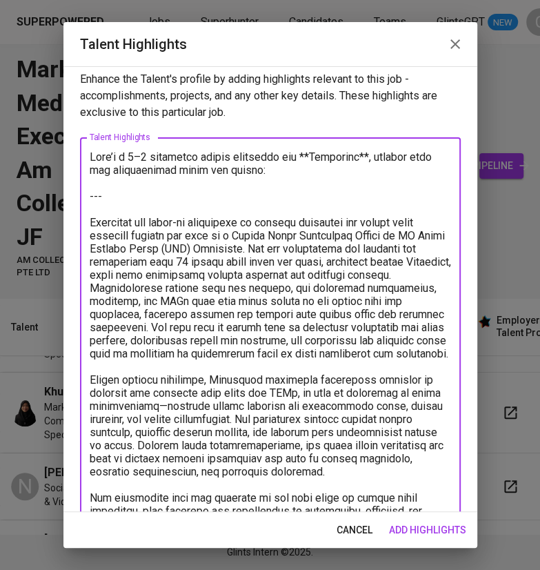
scroll to position [0, 0]
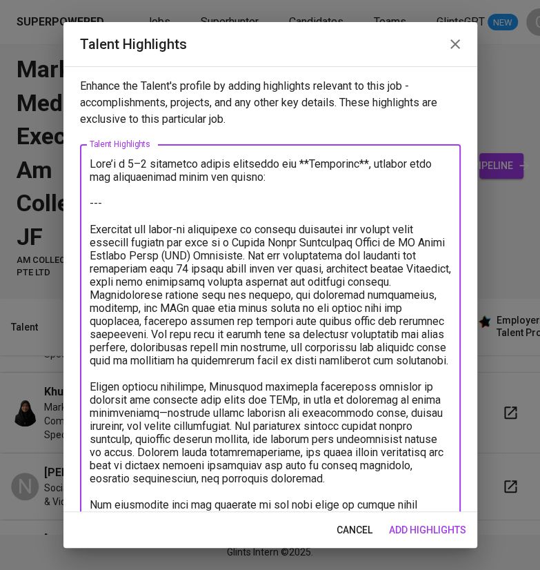
click at [147, 198] on textarea at bounding box center [271, 465] width 362 height 616
drag, startPoint x: 147, startPoint y: 198, endPoint x: 72, endPoint y: 149, distance: 89.2
click at [72, 149] on div "Enhance the Talent's profile by adding highlights relevant to this job - accomp…" at bounding box center [270, 289] width 414 height 446
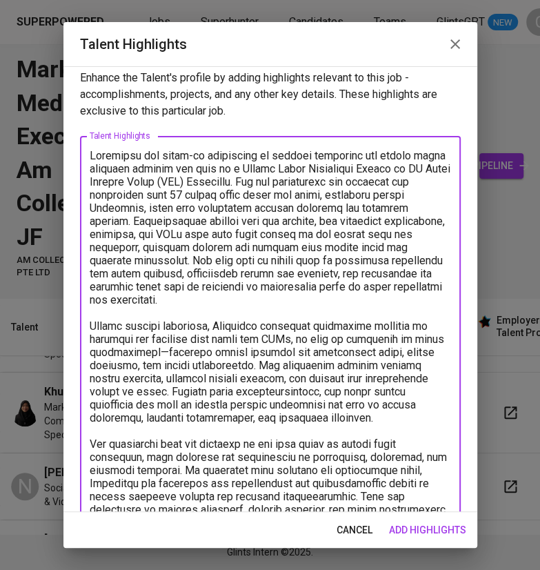
scroll to position [6, 0]
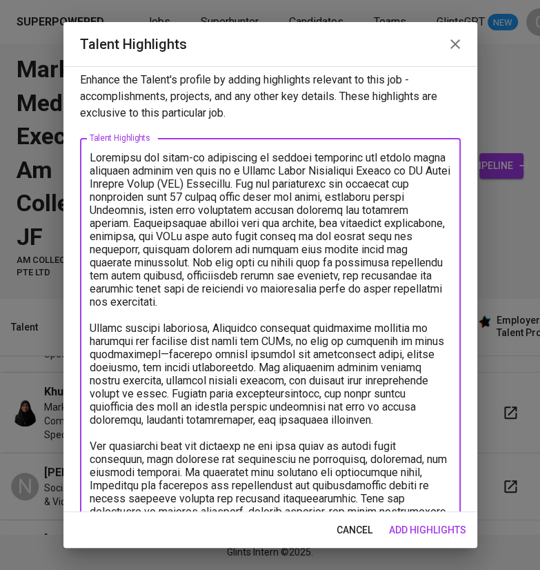
click at [244, 178] on textarea at bounding box center [271, 426] width 362 height 551
click at [232, 186] on textarea at bounding box center [271, 426] width 362 height 551
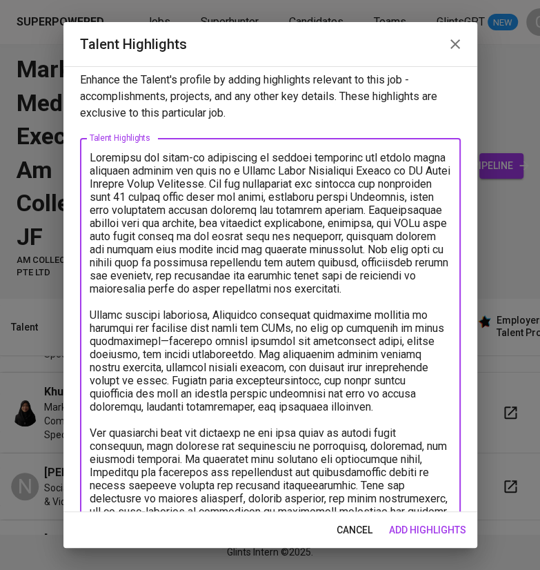
click at [170, 341] on textarea at bounding box center [271, 420] width 362 height 538
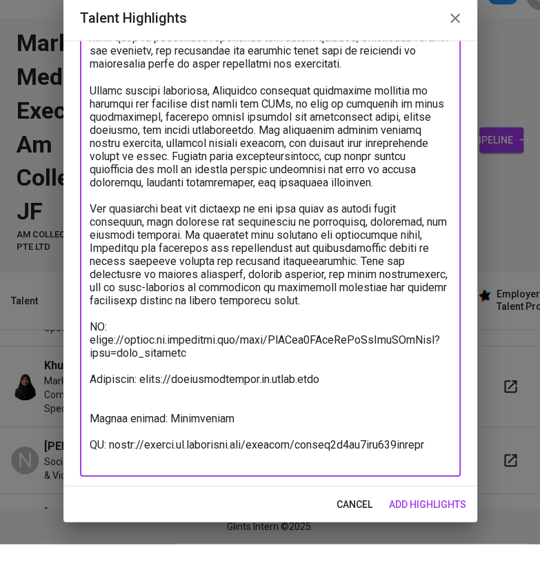
scroll to position [206, 0]
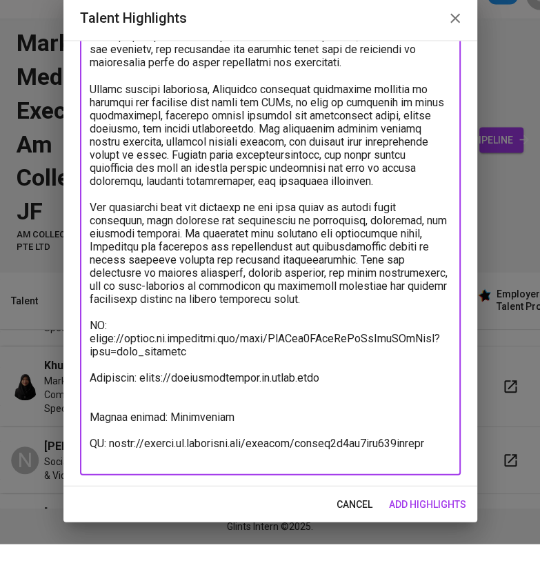
type textarea "Nicolette has hands-on experience in digital marketing and social media strateg…"
click at [438, 531] on span "add highlights" at bounding box center [427, 530] width 77 height 17
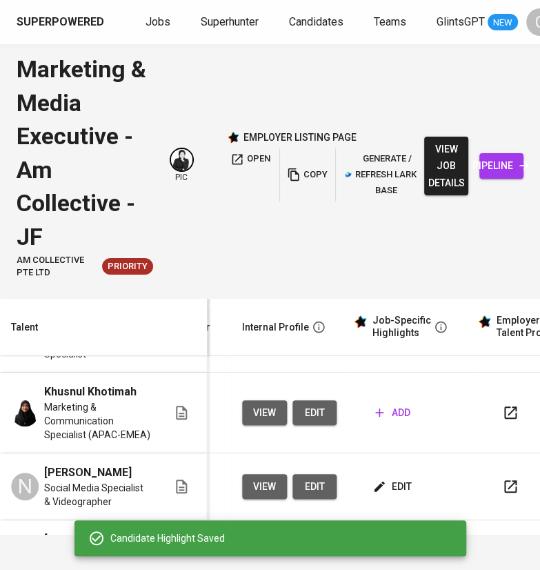
click at [495, 0] on html "Superpowered Jobs Superhunter Candidates Teams GlintsGPT NEW C Marketing & Medi…" at bounding box center [270, 285] width 540 height 570
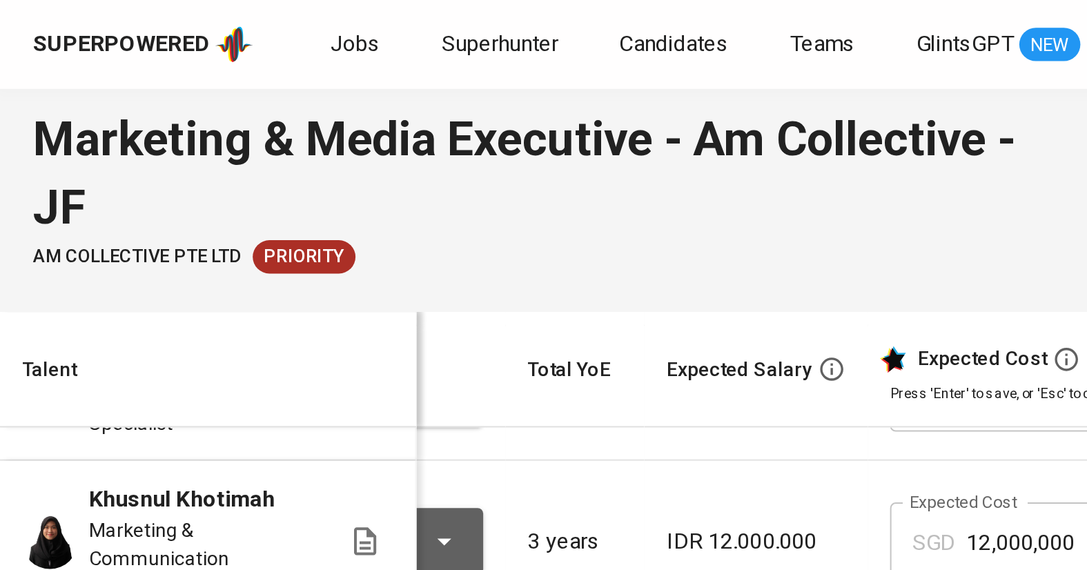
scroll to position [0, 104]
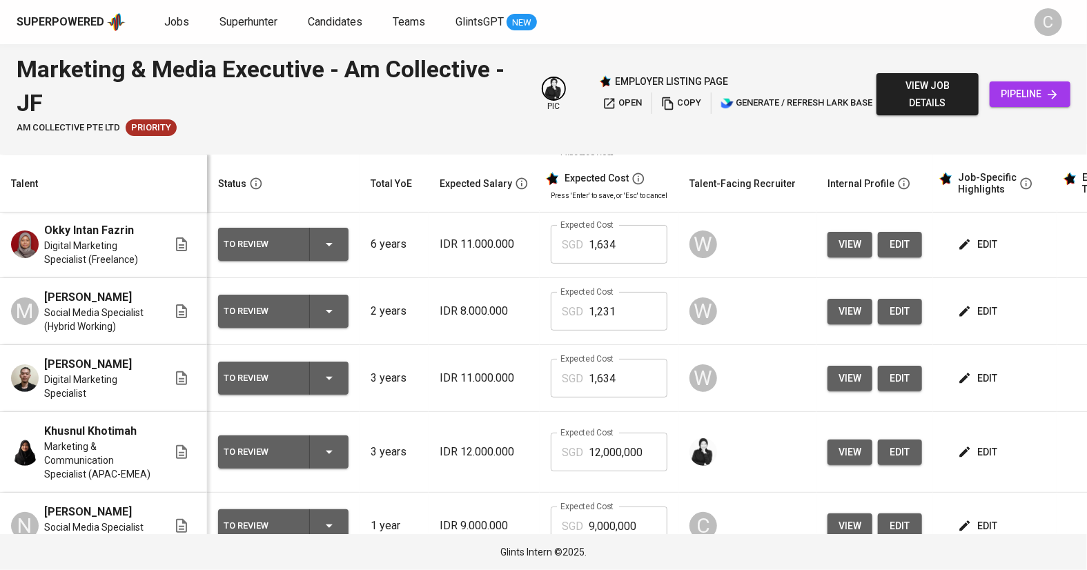
scroll to position [177, 0]
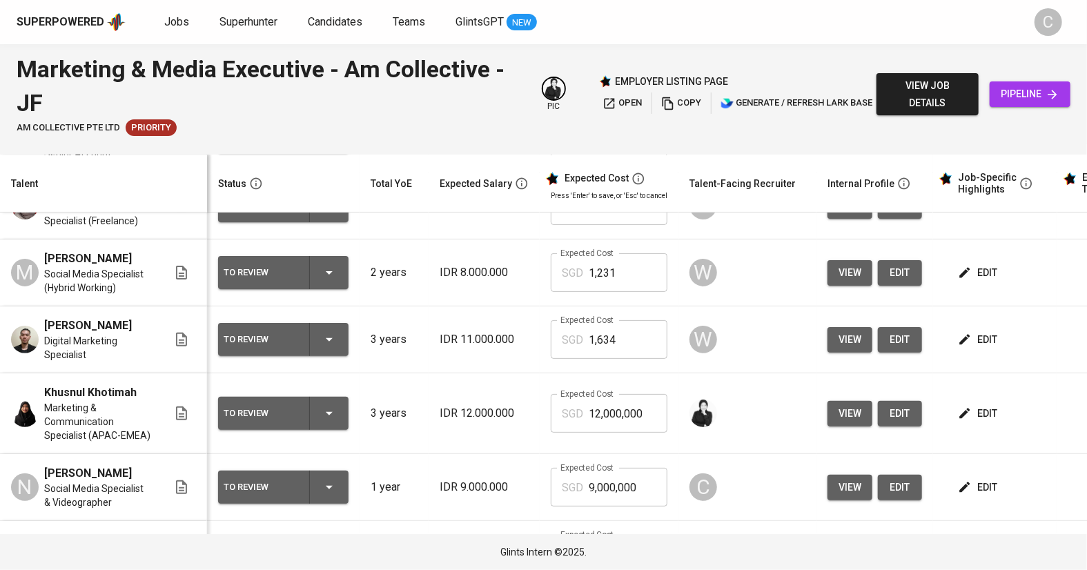
click at [908, 475] on button "edit" at bounding box center [900, 488] width 44 height 26
click at [894, 546] on span "edit" at bounding box center [900, 554] width 22 height 17
click at [896, 542] on button "edit" at bounding box center [900, 555] width 44 height 26
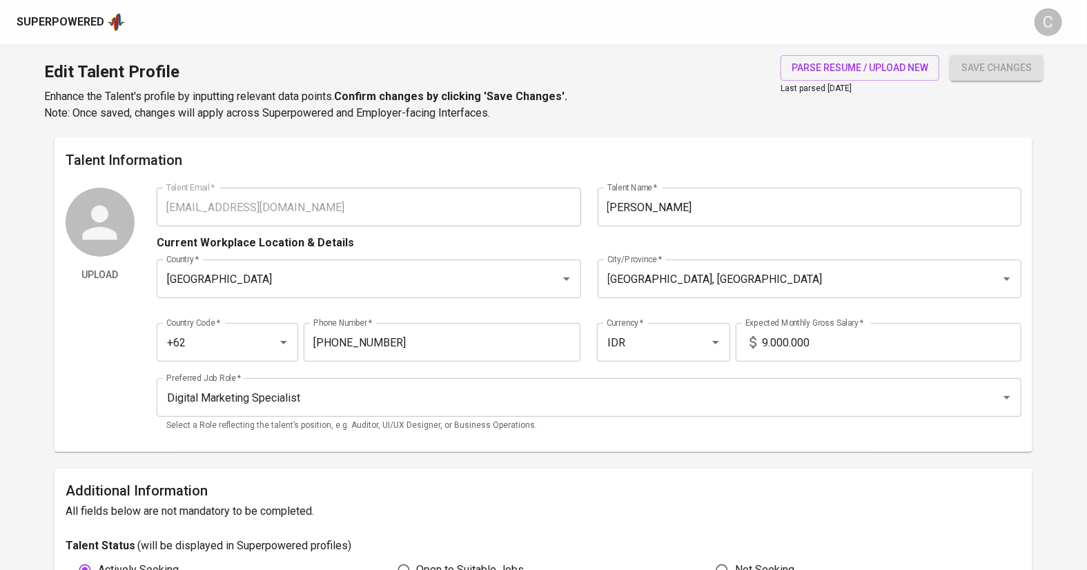
type input "[EMAIL_ADDRESS][DOMAIN_NAME]"
type input "[PERSON_NAME]"
type input "[GEOGRAPHIC_DATA]"
type input "[GEOGRAPHIC_DATA], [GEOGRAPHIC_DATA]"
type input "+62"
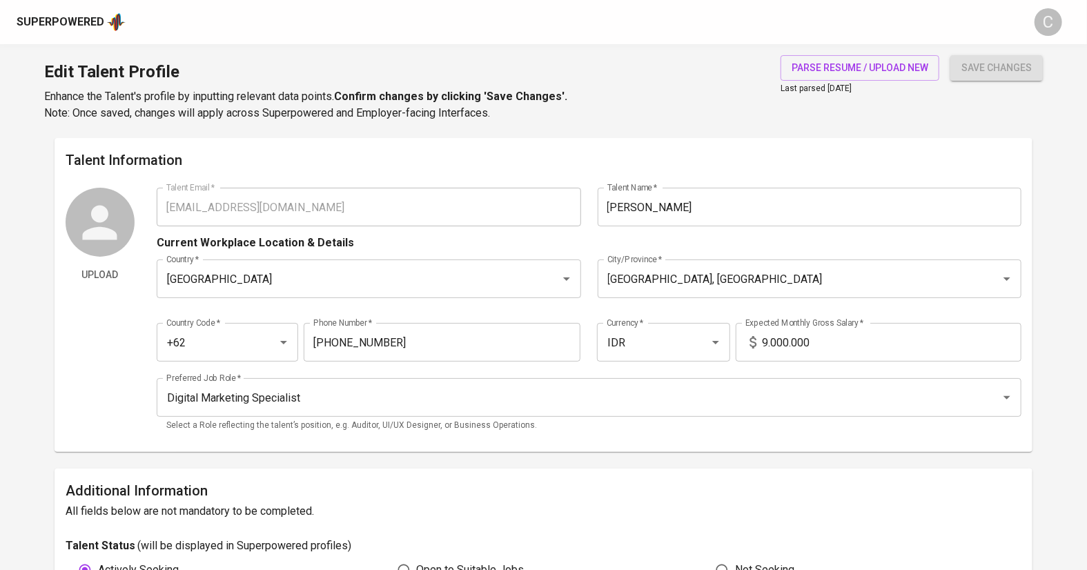
type input "812-3038-4844"
type input "IDR"
type input "Digital Marketing Specialist"
radio input "true"
type input "1"
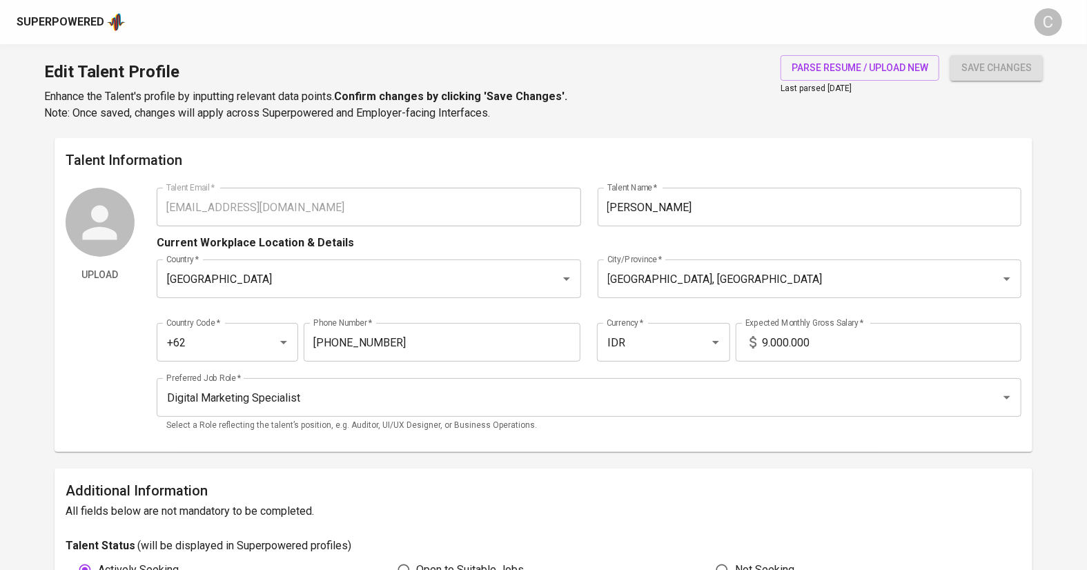
type input "Immediately Available"
click at [764, 345] on input "9.000.000" at bounding box center [892, 342] width 260 height 39
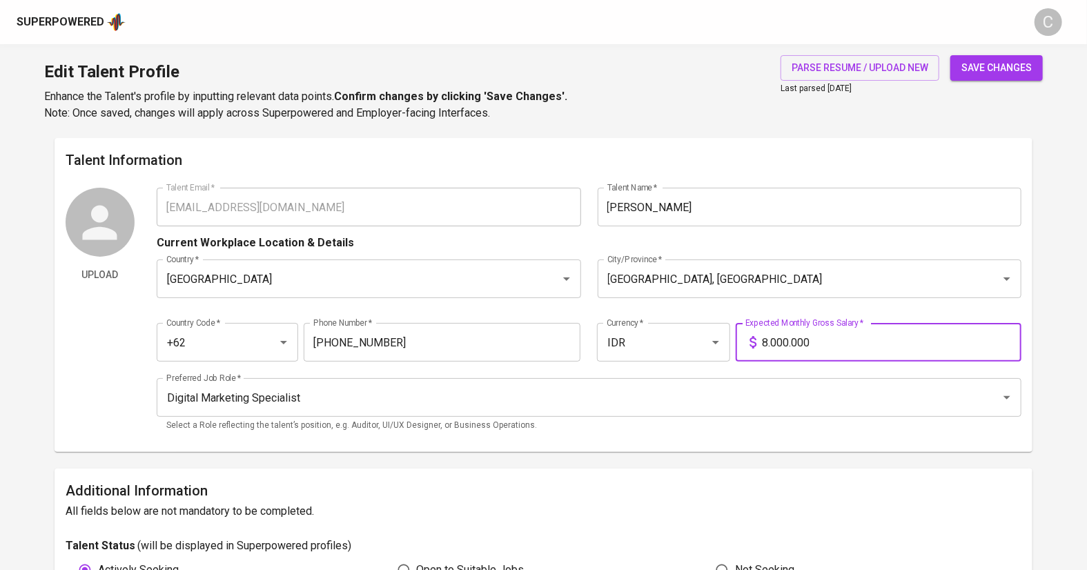
type input "8.000.000"
click at [994, 65] on span "save changes" at bounding box center [996, 67] width 70 height 17
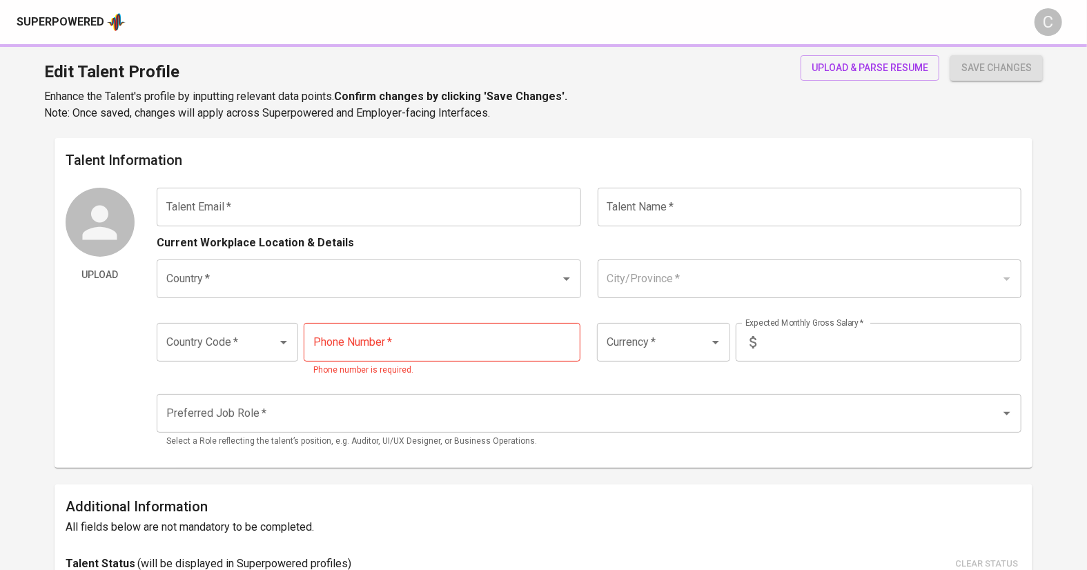
type input "[DOMAIN_NAME][EMAIL_ADDRESS][DOMAIN_NAME]"
type input "[PERSON_NAME]"
type input "[GEOGRAPHIC_DATA]"
type input "[GEOGRAPHIC_DATA], [GEOGRAPHIC_DATA]"
type input "+62"
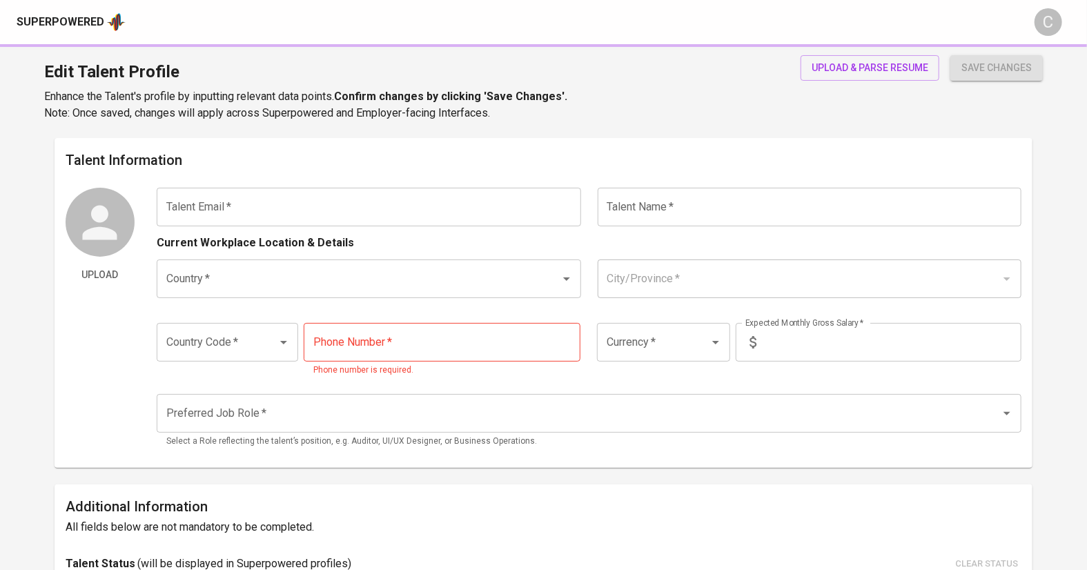
type input "[PHONE_NUMBER]"
type input "IDR"
type input "Digital Marketing Specialist"
type input "1"
type input "Immediately Available"
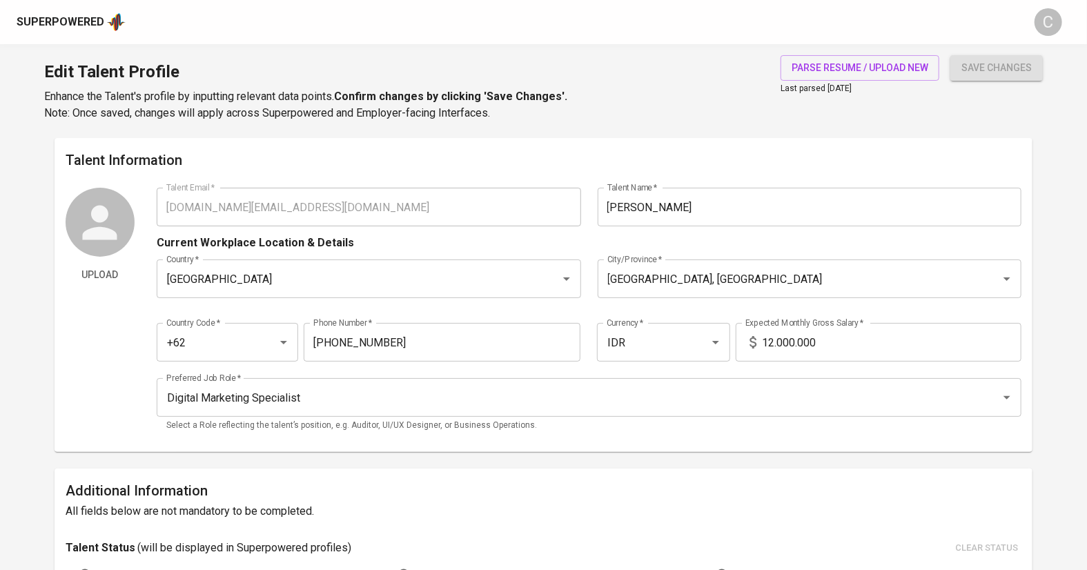
click at [769, 342] on input "12.000.000" at bounding box center [892, 342] width 260 height 39
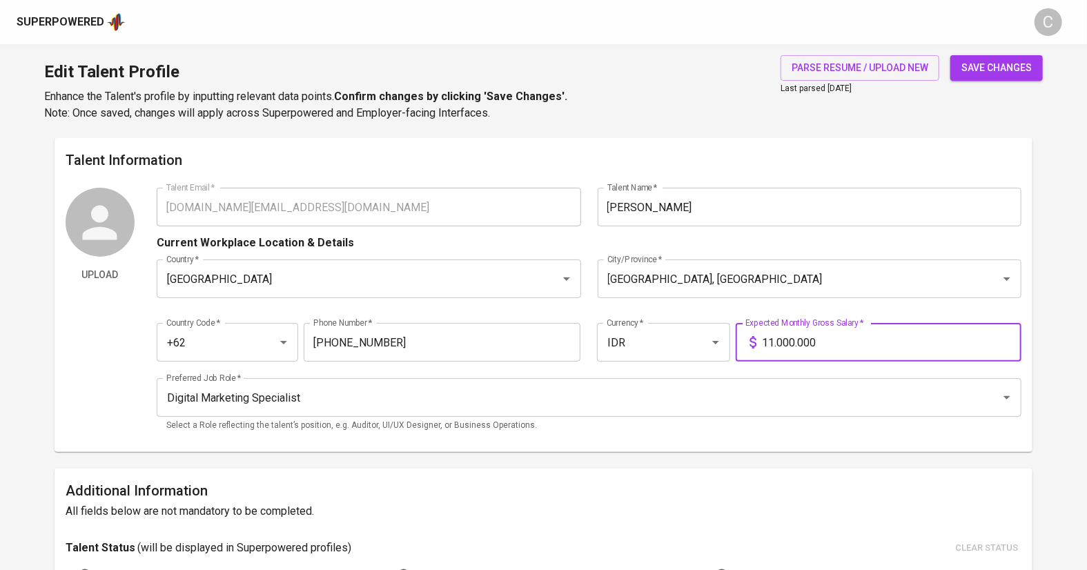
type input "11.000.000"
click at [993, 58] on button "save changes" at bounding box center [996, 68] width 92 height 26
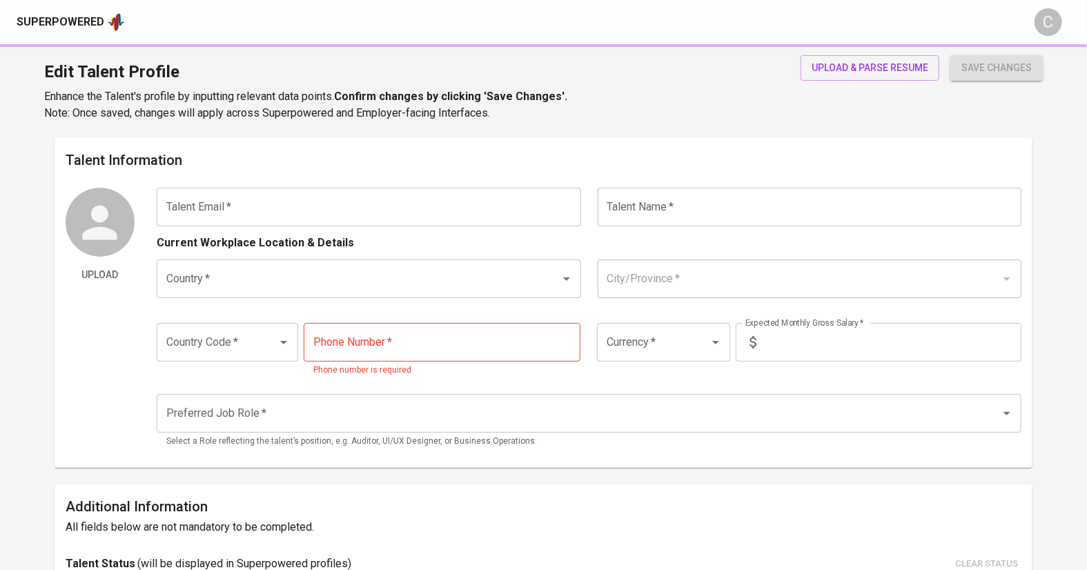
type input "[DOMAIN_NAME][EMAIL_ADDRESS][DOMAIN_NAME]"
type input "[PERSON_NAME]"
type input "[GEOGRAPHIC_DATA]"
type input "Batam, Kepulauan Riau"
type input "+62"
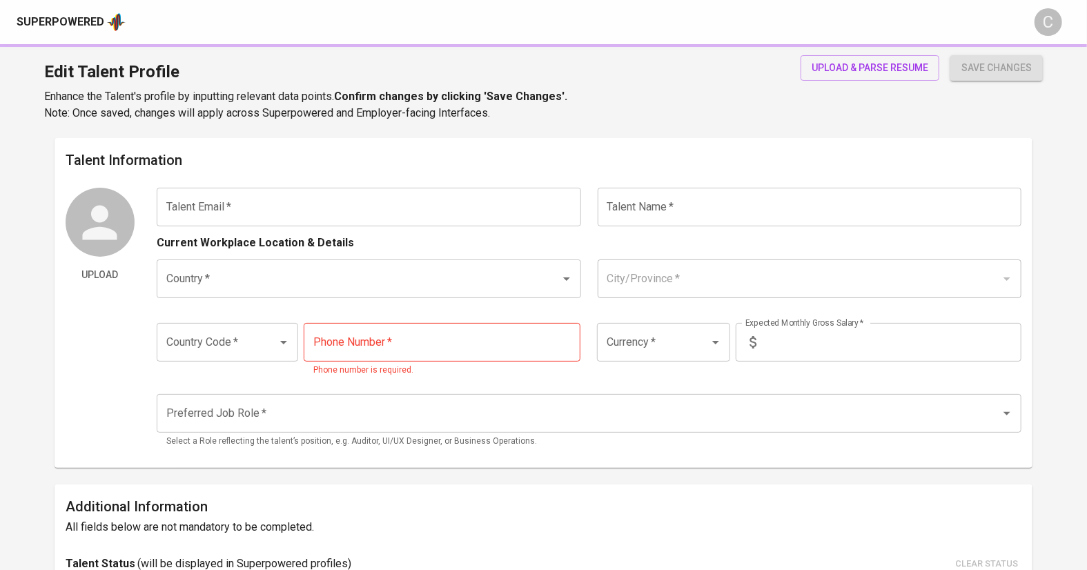
type input "811-7713-898"
type input "IDR"
type input "Digital Marketing Specialist"
type input "1"
type input "Immediately Available"
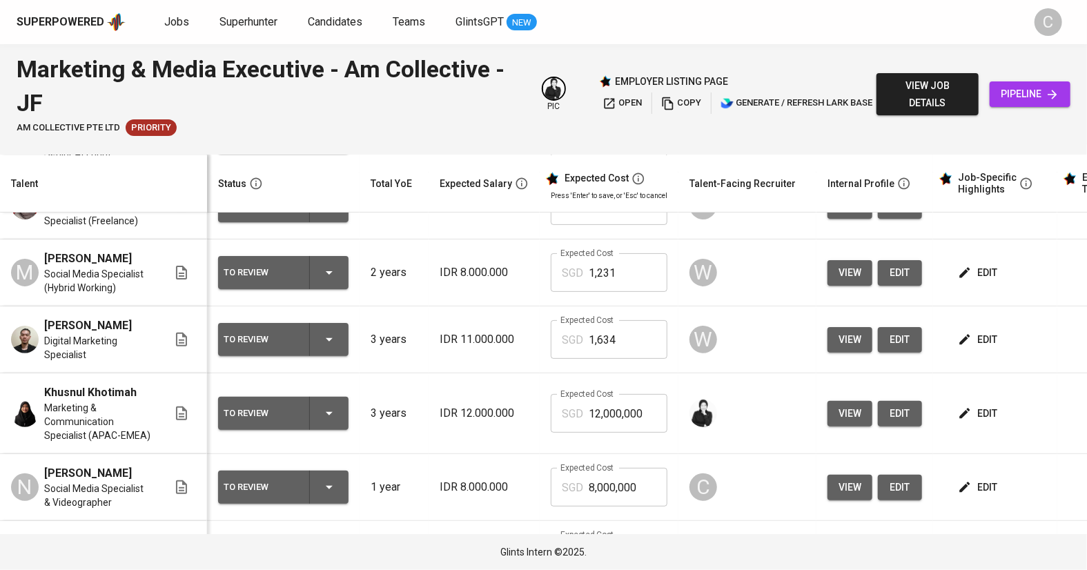
scroll to position [67, 0]
drag, startPoint x: 623, startPoint y: 205, endPoint x: 547, endPoint y: 211, distance: 76.1
click at [551, 253] on div "SGD 1,231 Expected Cost" at bounding box center [609, 272] width 117 height 39
click at [642, 468] on input "8,000,000" at bounding box center [628, 487] width 79 height 39
click at [643, 468] on input "8,000,000" at bounding box center [628, 487] width 79 height 39
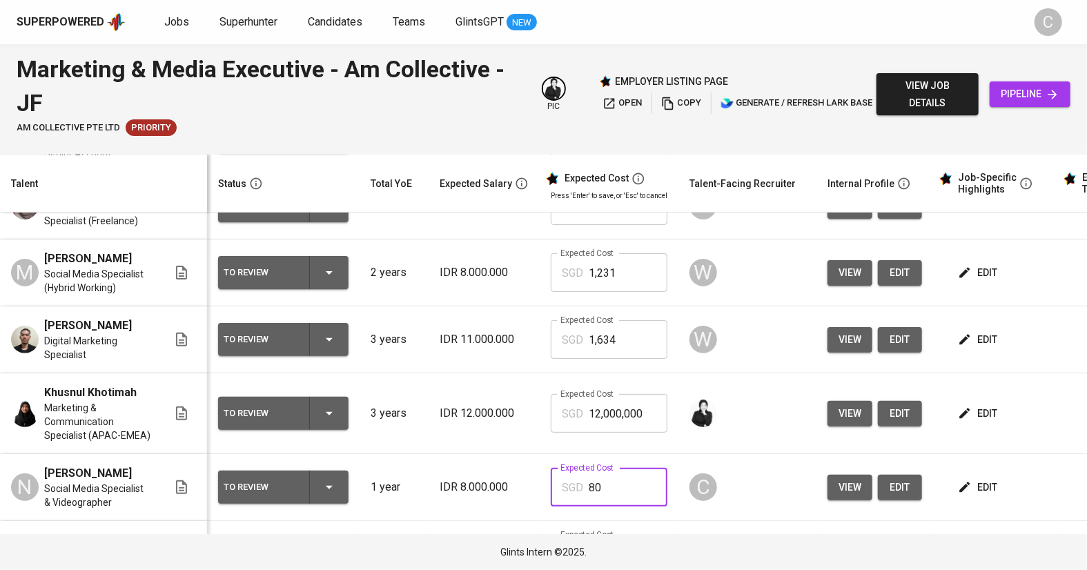
type input "8"
paste input "1,231"
type input "1,231"
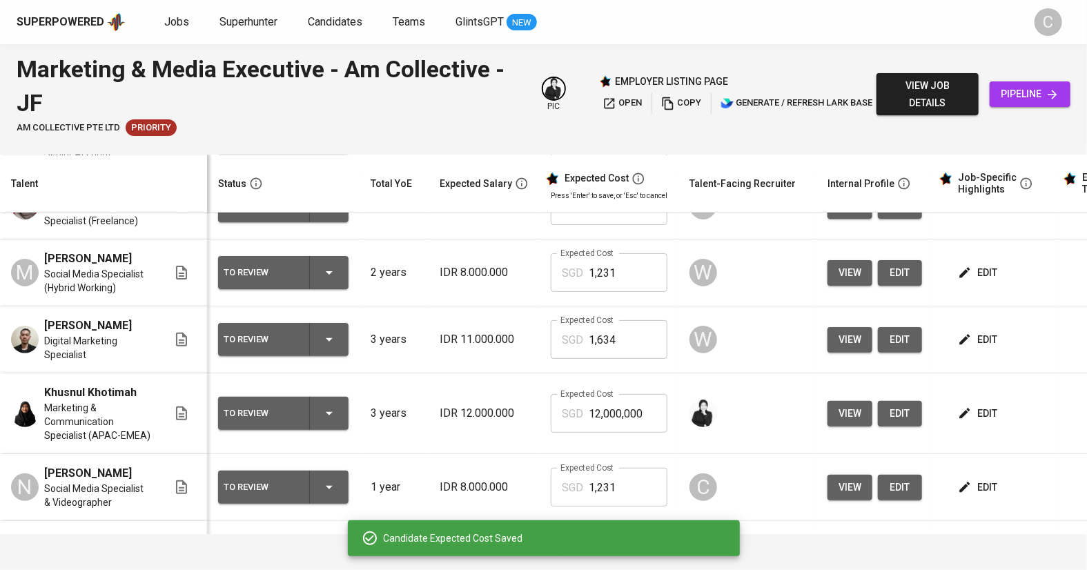
click at [917, 260] on button "edit" at bounding box center [900, 273] width 44 height 26
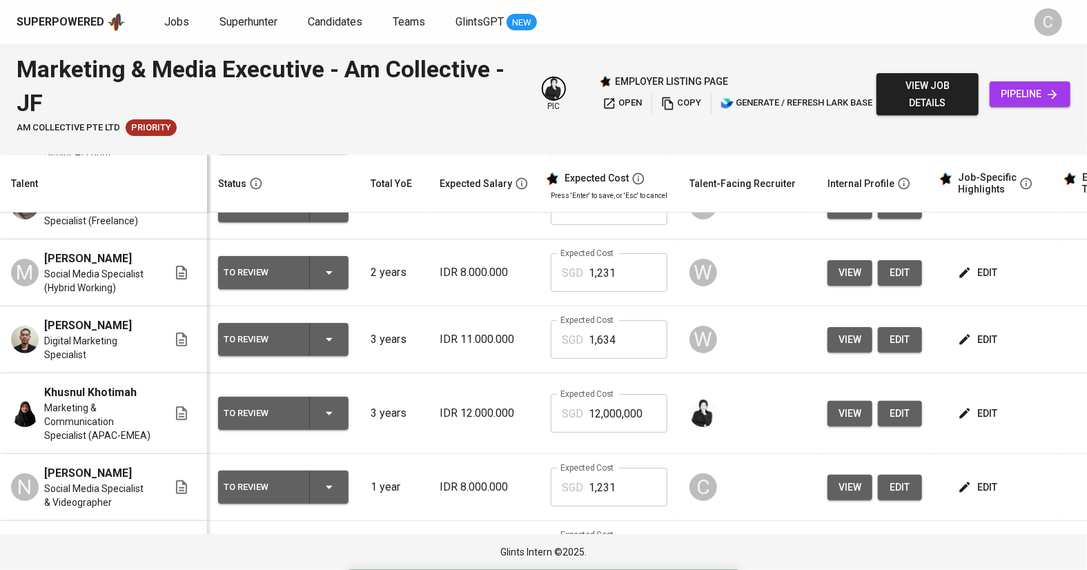
click at [892, 264] on span "edit" at bounding box center [900, 272] width 22 height 17
click at [992, 264] on span "edit" at bounding box center [979, 272] width 37 height 17
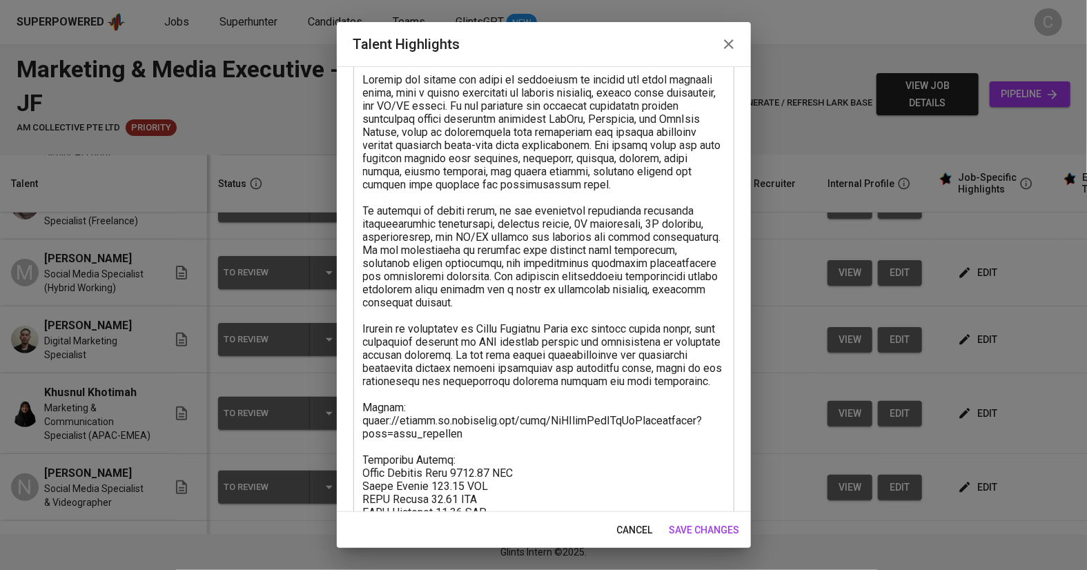
scroll to position [171, 0]
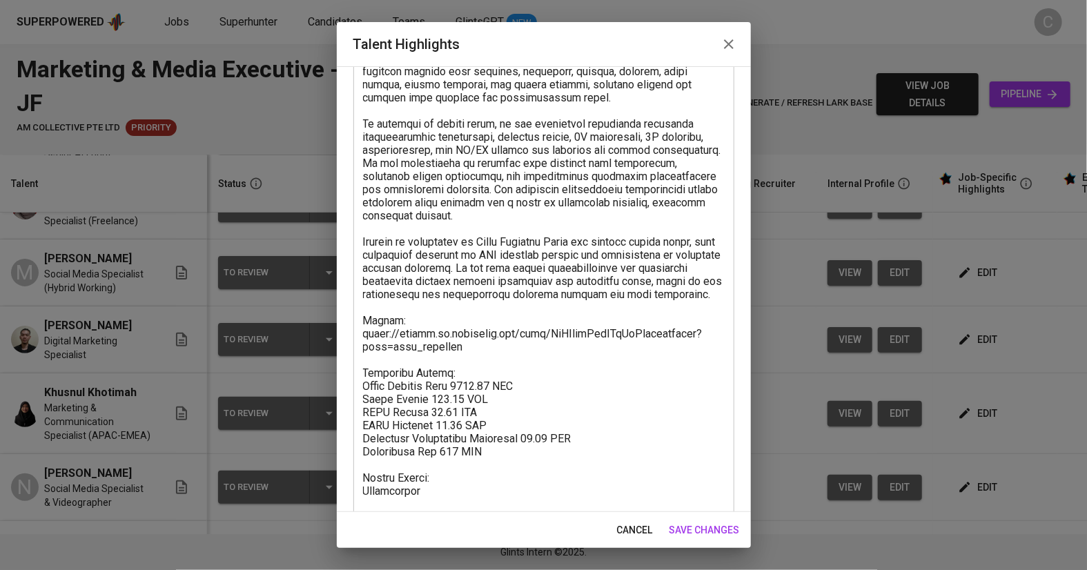
click at [513, 467] on textarea at bounding box center [544, 274] width 362 height 577
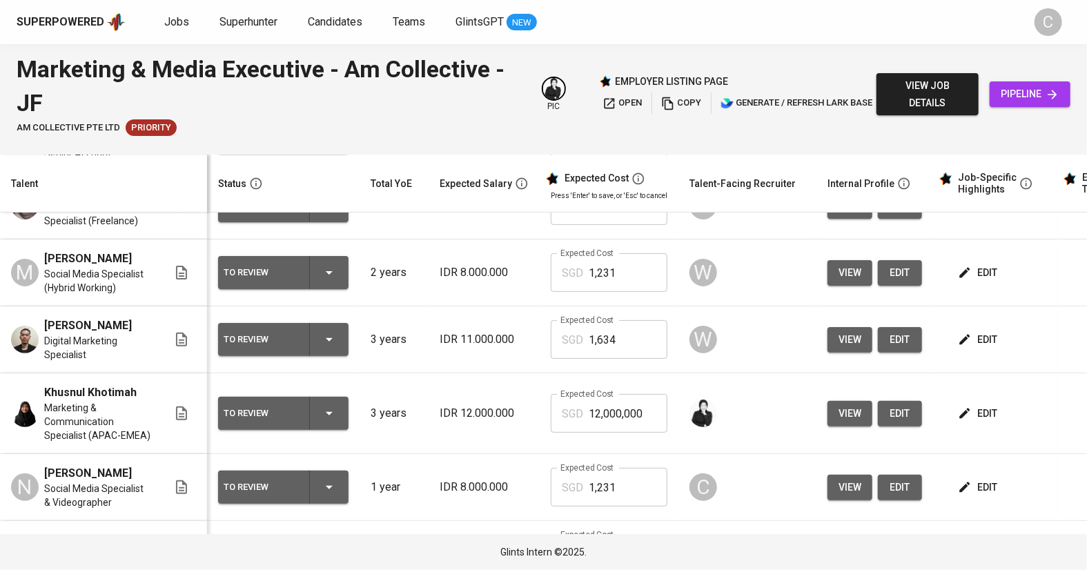
click at [979, 479] on span "edit" at bounding box center [979, 487] width 37 height 17
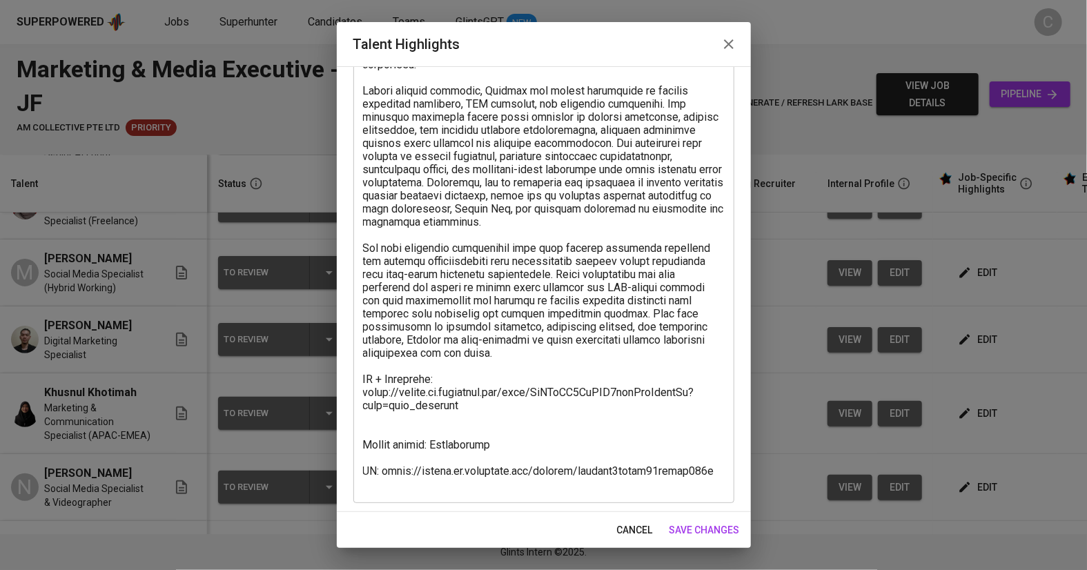
scroll to position [246, 0]
click at [429, 419] on textarea at bounding box center [544, 200] width 362 height 577
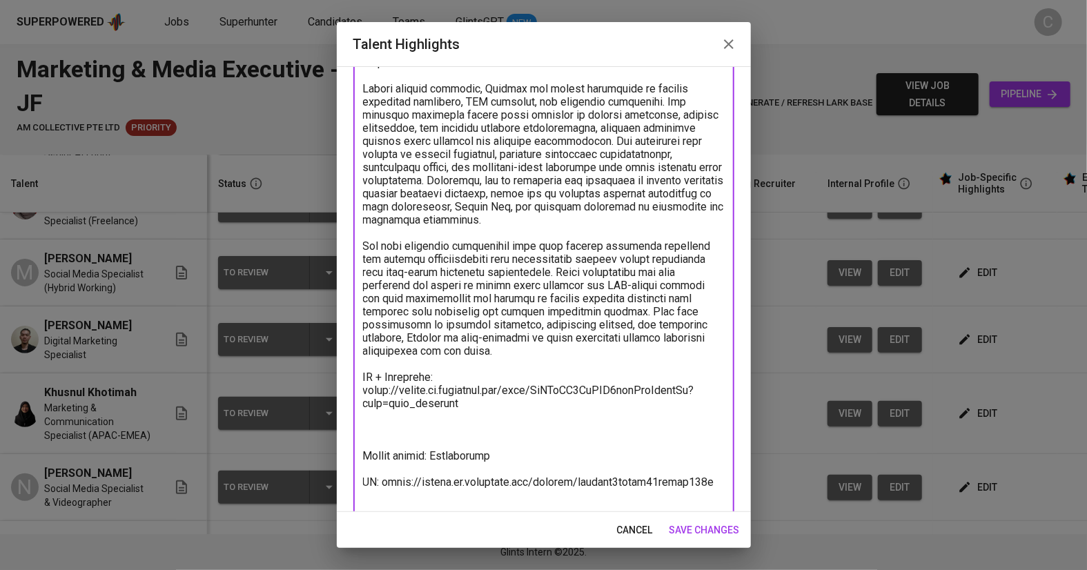
paste textarea "Breakdown Salary: Total Payroll Cost 1230.69 SGD Basic Salary 843.54 SGD BPJS H…"
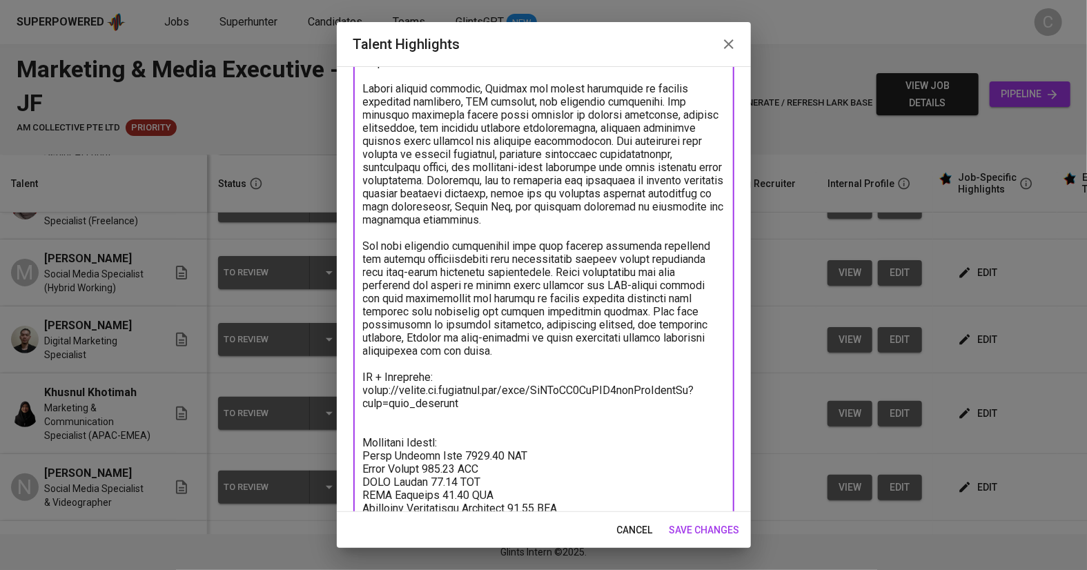
scroll to position [261, 0]
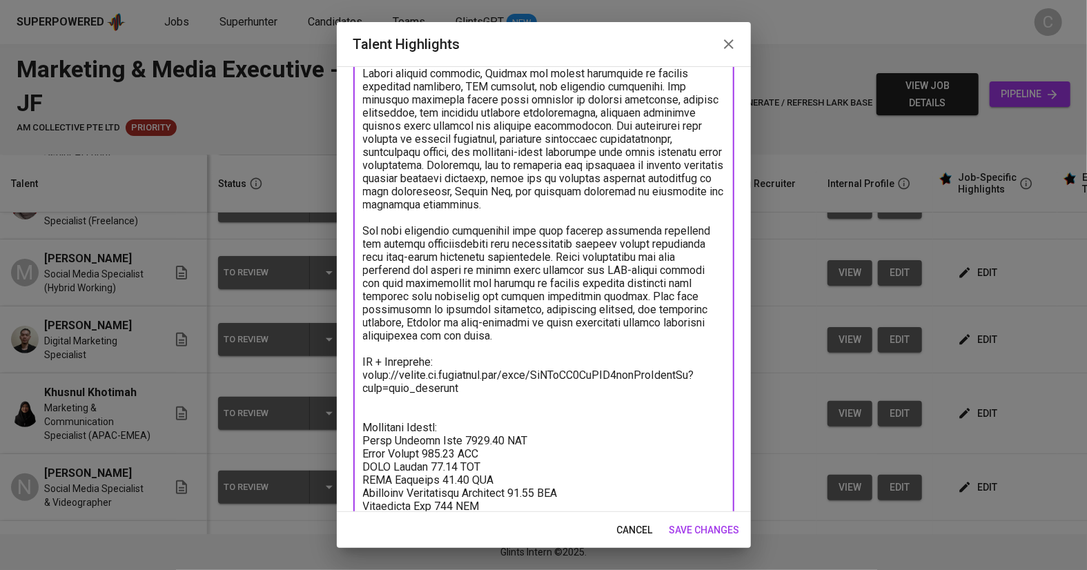
click at [389, 408] on textarea at bounding box center [544, 237] width 362 height 682
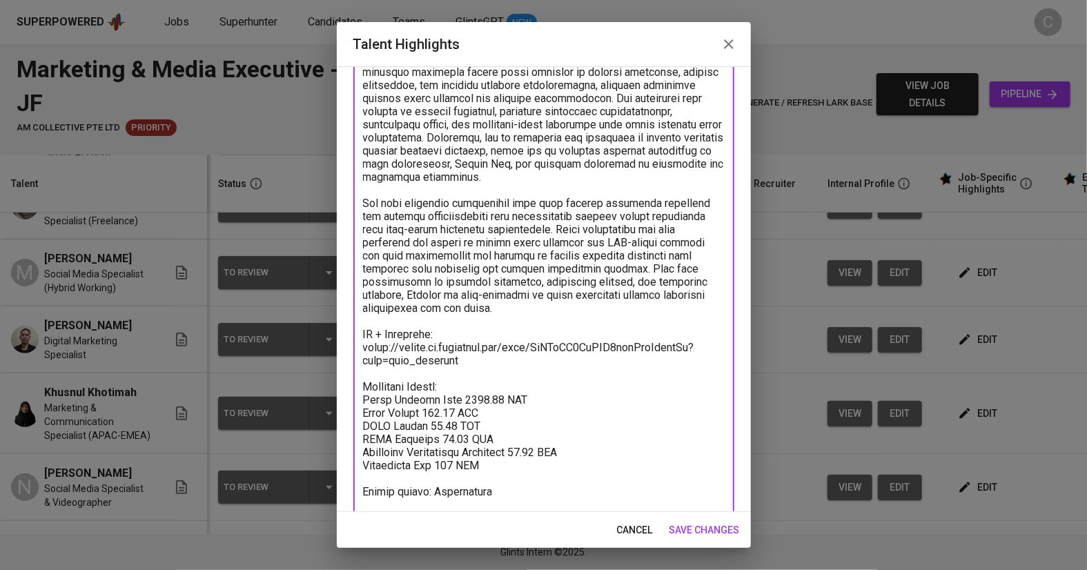
scroll to position [337, 0]
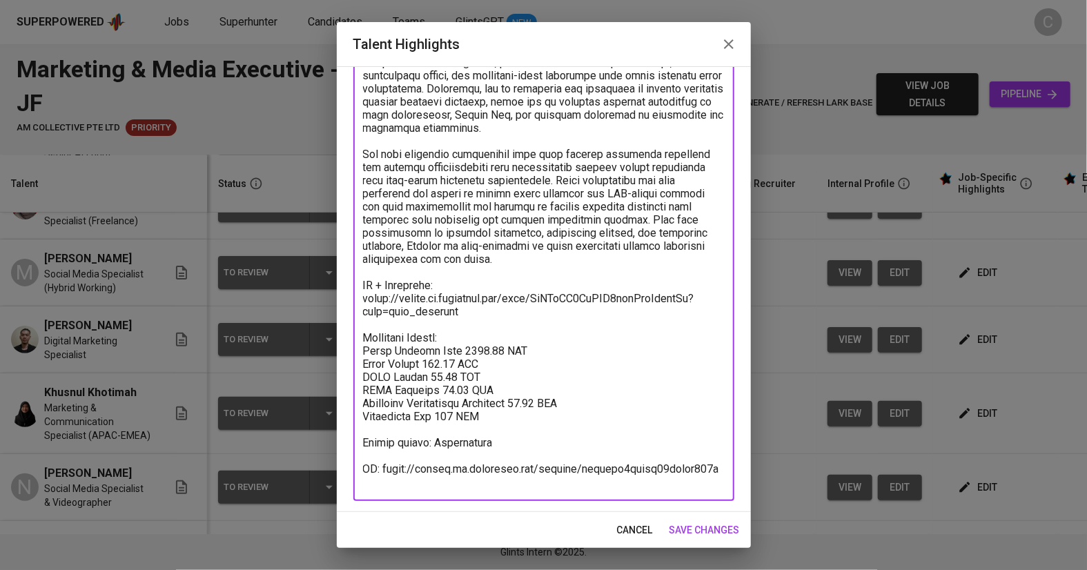
type textarea "Nurmala has hands-on experience as a Social Media Specialist and Content Creato…"
click at [707, 531] on span "save changes" at bounding box center [704, 530] width 70 height 17
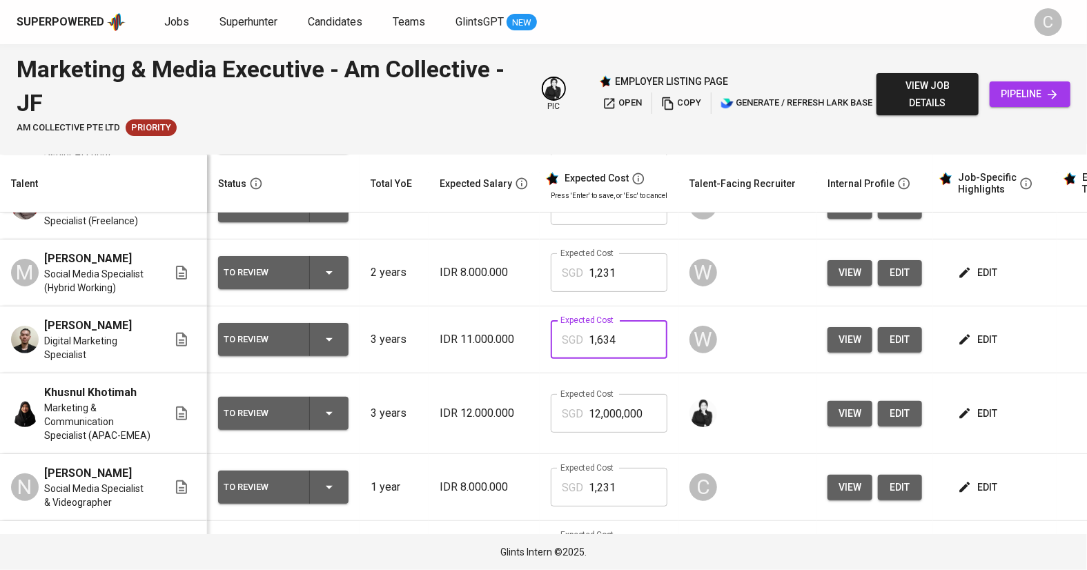
drag, startPoint x: 644, startPoint y: 282, endPoint x: 547, endPoint y: 277, distance: 96.7
click at [551, 320] on div "SGD 1,634 Expected Cost" at bounding box center [609, 339] width 117 height 39
click at [647, 535] on input "11,000,000" at bounding box center [628, 554] width 79 height 39
type input "1"
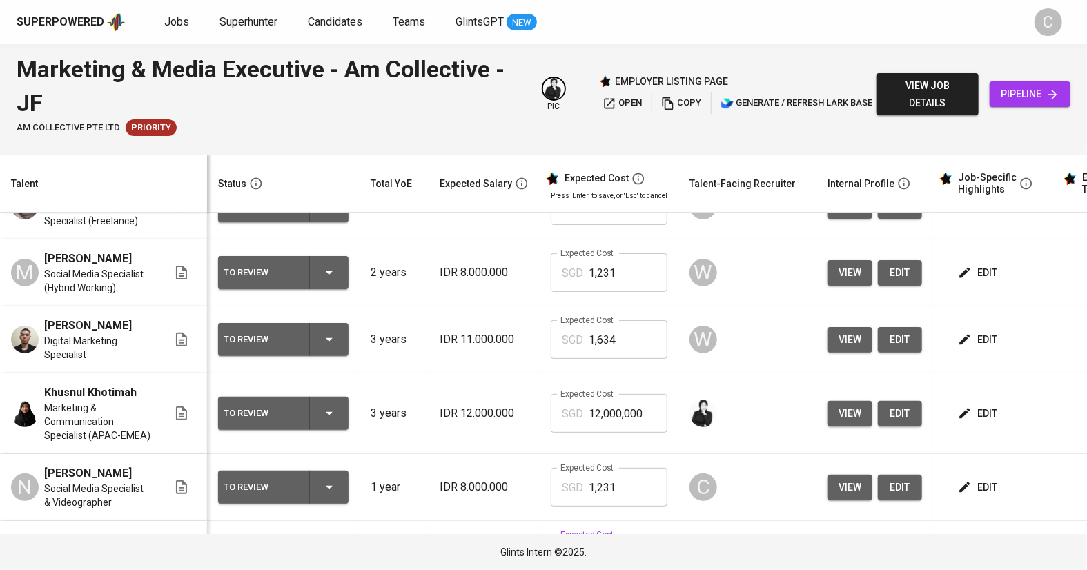
paste input "1,634"
type input "1,634"
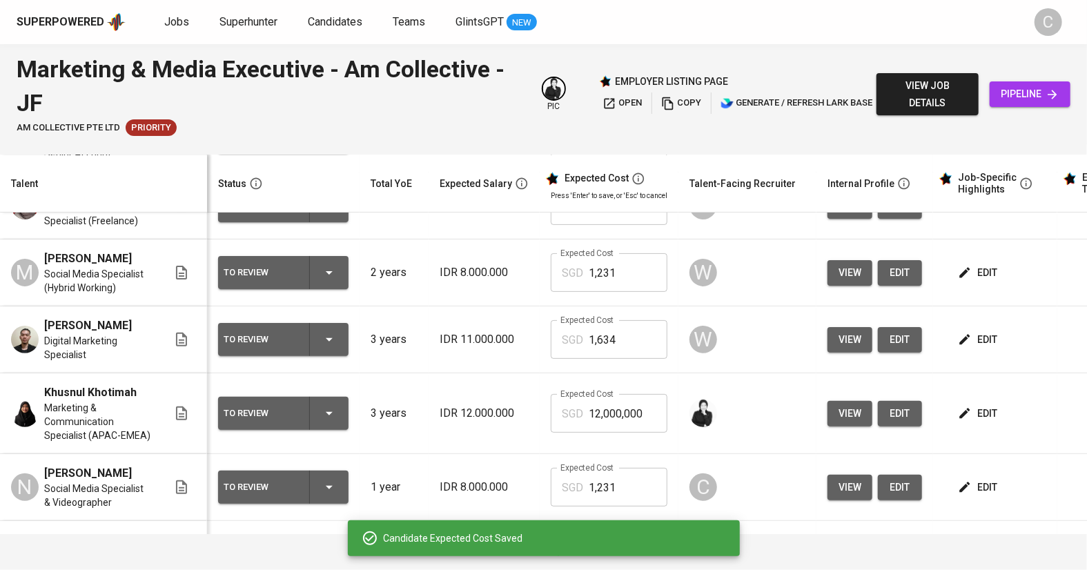
click at [976, 331] on span "edit" at bounding box center [979, 339] width 37 height 17
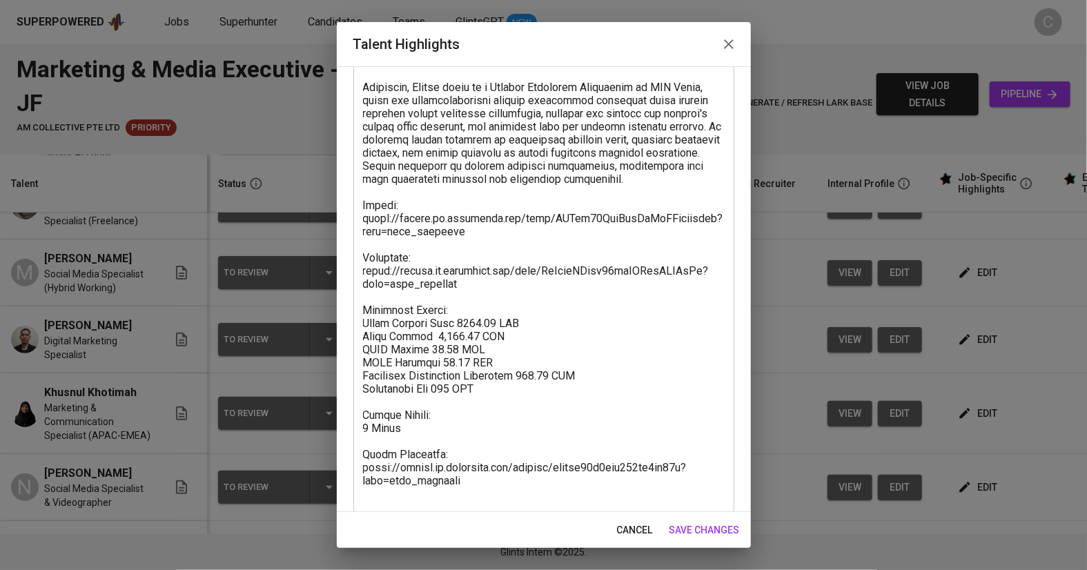
scroll to position [494, 0]
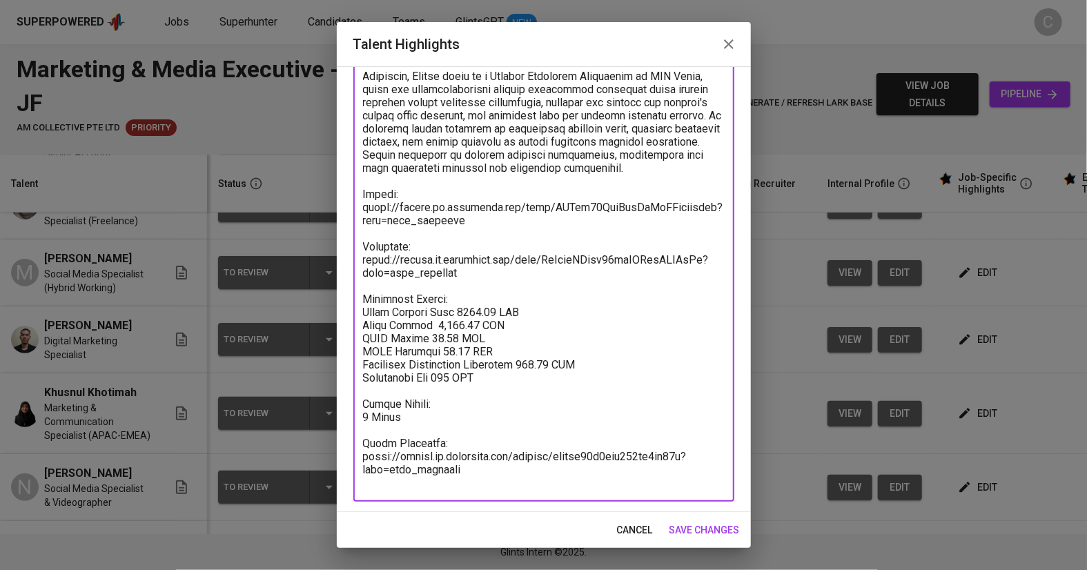
drag, startPoint x: 511, startPoint y: 394, endPoint x: 348, endPoint y: 310, distance: 183.4
click at [348, 310] on div "Enhance the Talent's profile by adding highlights relevant to this job - accomp…" at bounding box center [544, 289] width 414 height 446
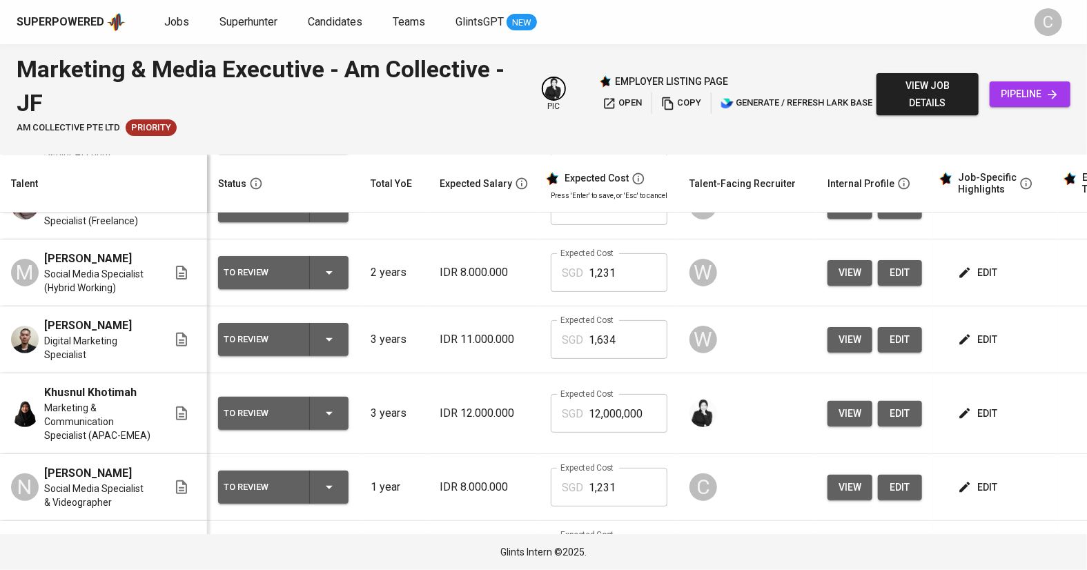
click at [984, 546] on span "edit" at bounding box center [979, 554] width 37 height 17
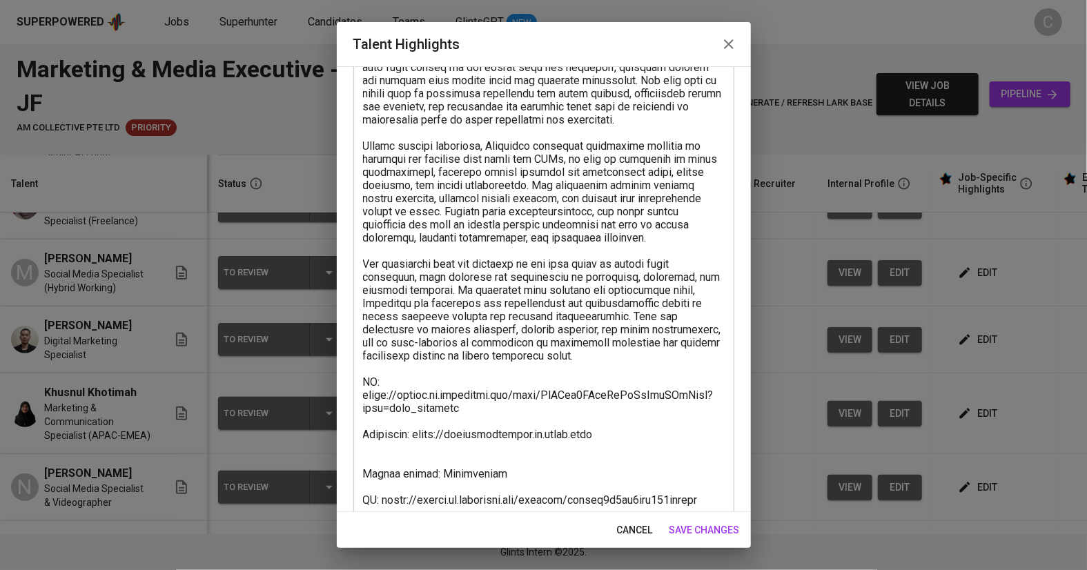
scroll to position [206, 0]
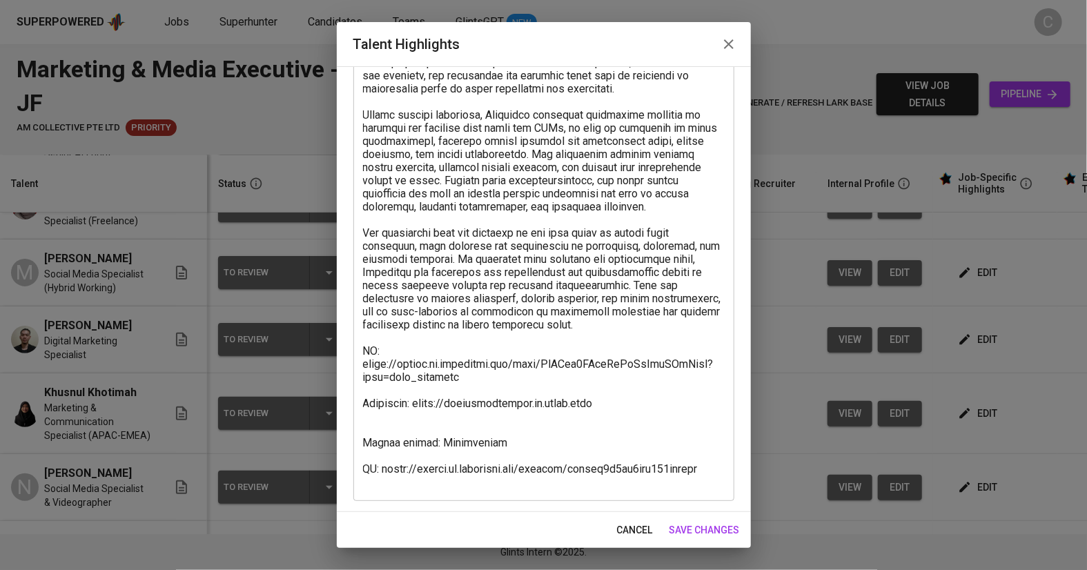
click at [393, 411] on textarea at bounding box center [544, 220] width 362 height 538
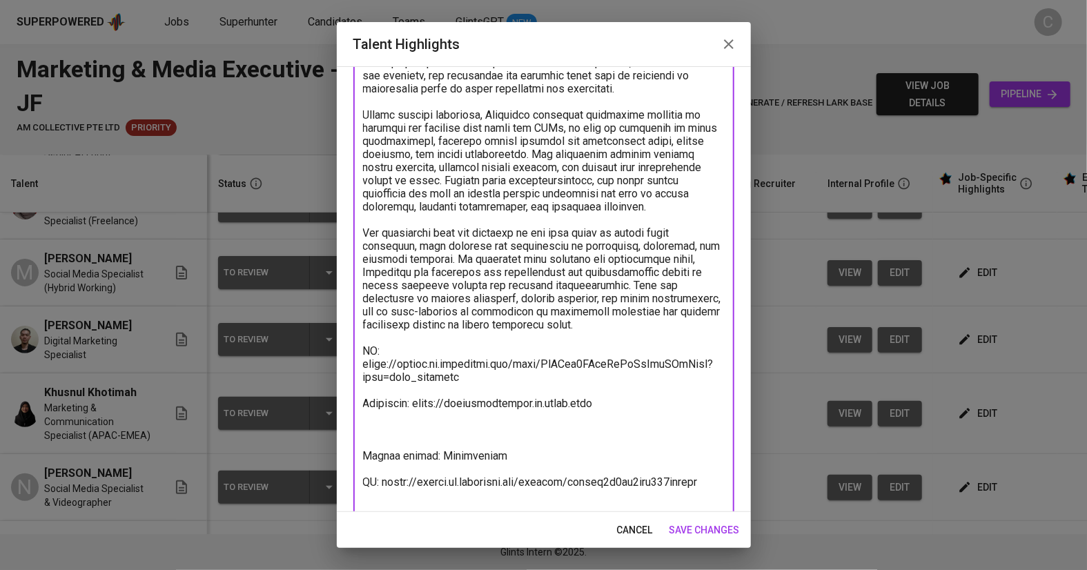
paste textarea "Breakdown Salary: Total Payroll Cost 1633.22 SGD Basic Salary 1,201.11 SGD BPJS…"
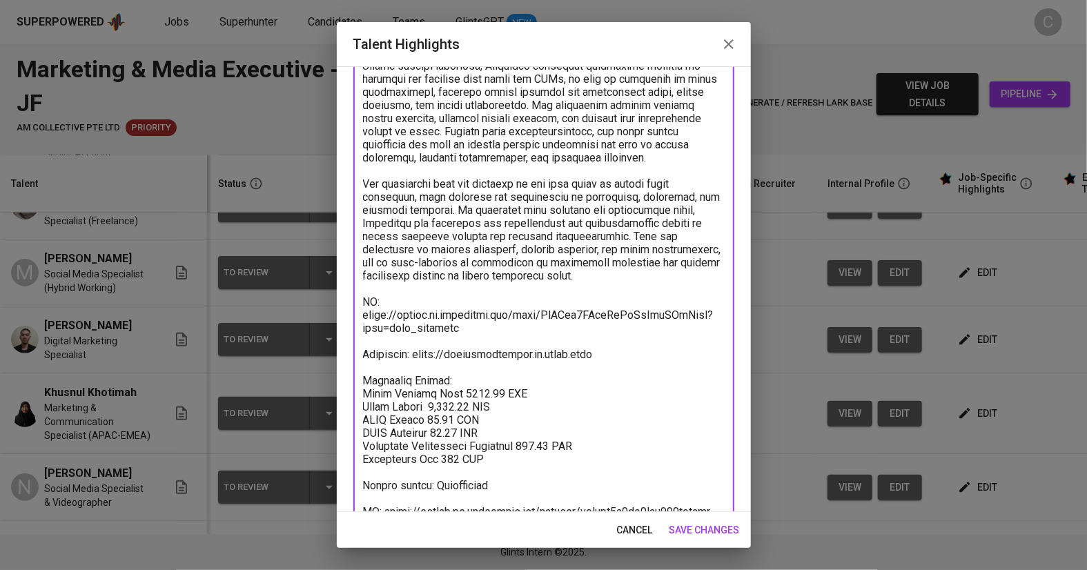
scroll to position [298, 0]
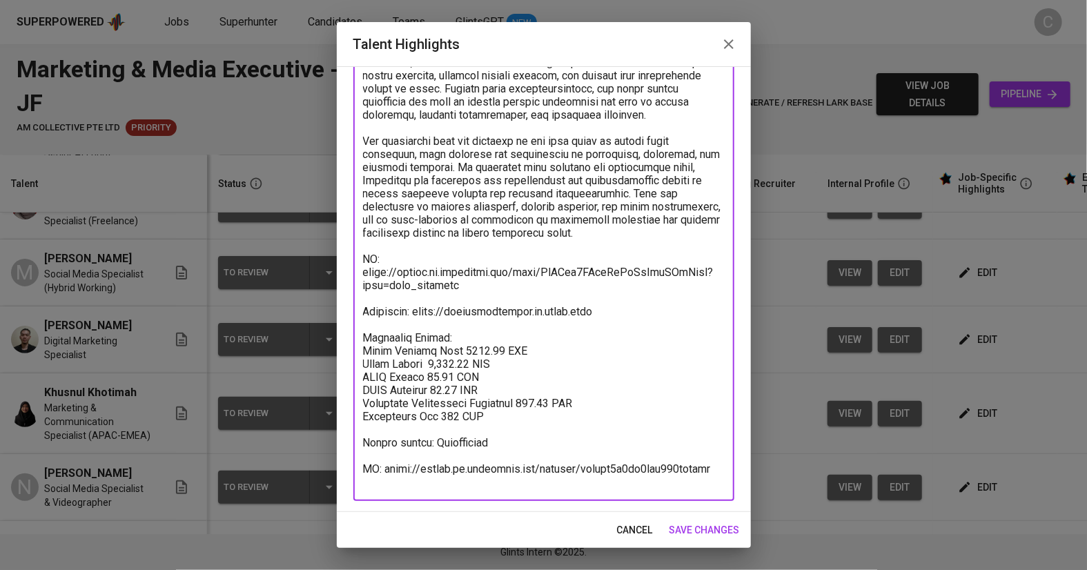
type textarea "Nicolette has hands-on experience in digital marketing and social media strateg…"
click at [707, 527] on span "save changes" at bounding box center [704, 530] width 70 height 17
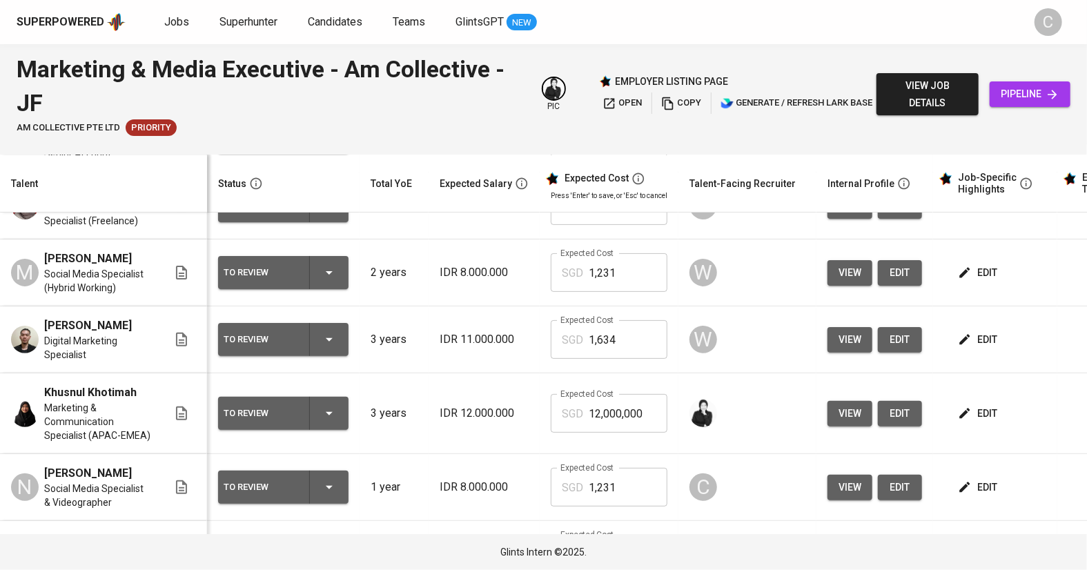
click at [973, 479] on span "edit" at bounding box center [979, 487] width 37 height 17
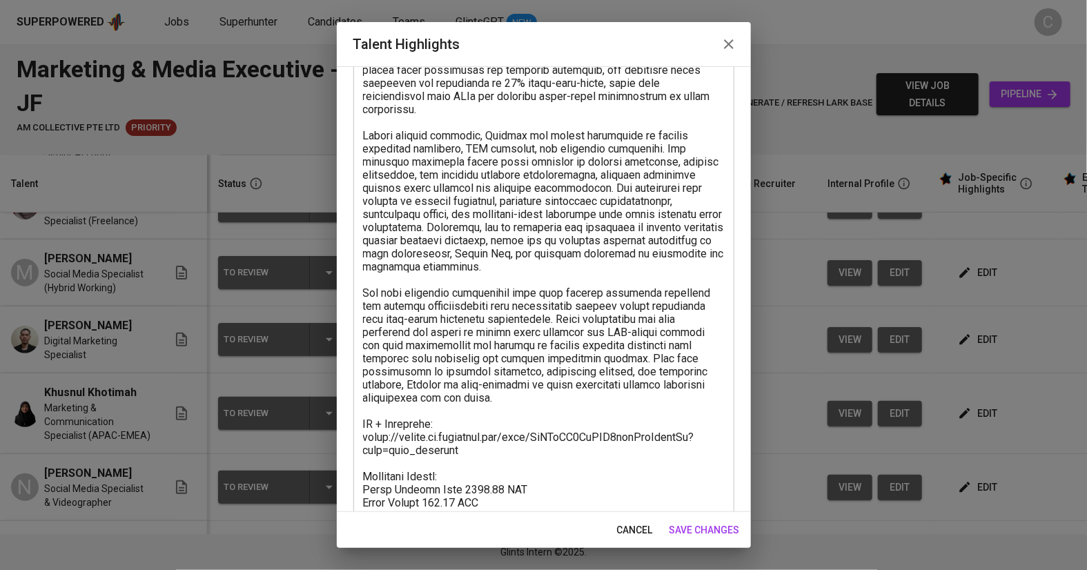
scroll to position [337, 0]
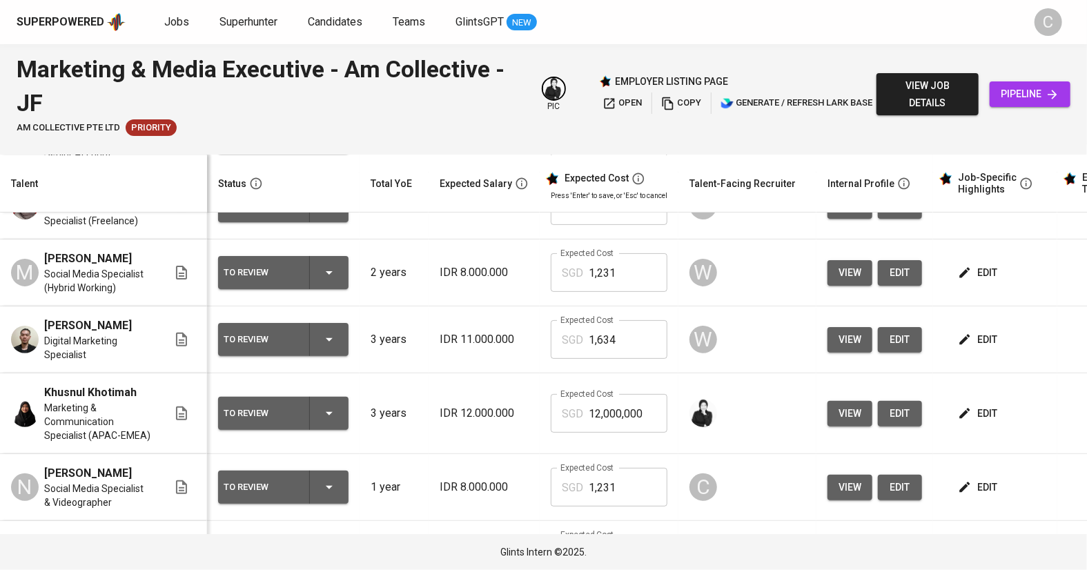
click at [1015, 0] on html "Superpowered Jobs Superhunter Candidates Teams GlintsGPT NEW C Marketing & Medi…" at bounding box center [543, 285] width 1087 height 570
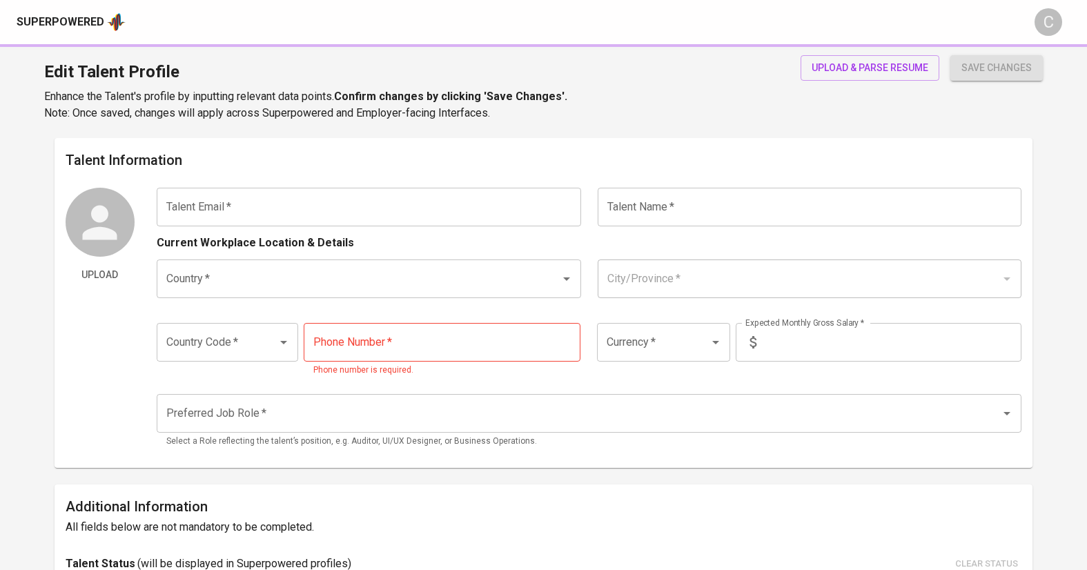
type input "[EMAIL_ADDRESS][DOMAIN_NAME]"
type input "[PERSON_NAME]"
type input "[GEOGRAPHIC_DATA]"
type input "[GEOGRAPHIC_DATA], [GEOGRAPHIC_DATA]"
type input "888888888"
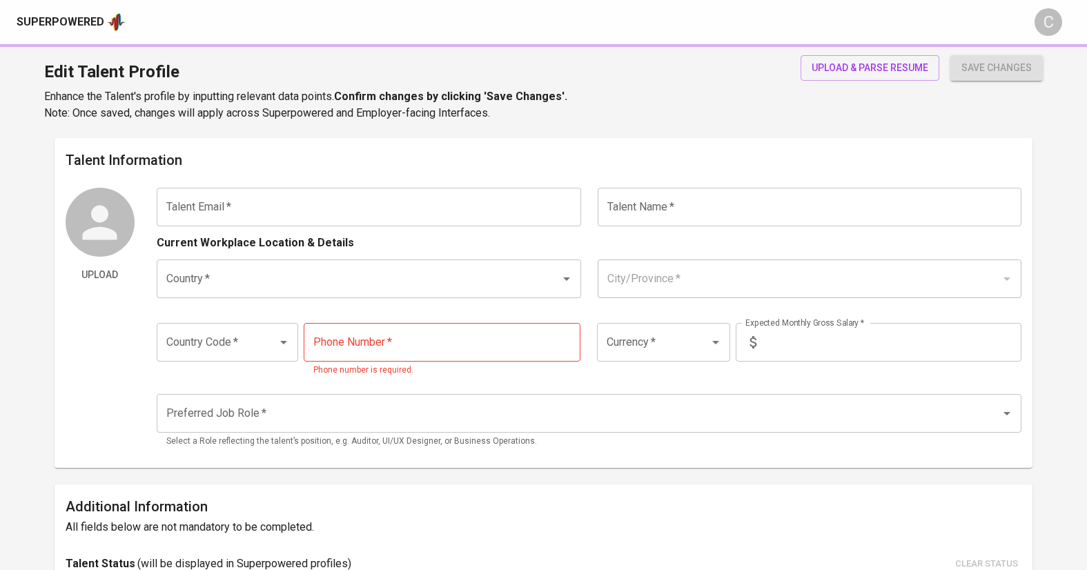
type input "IDR"
type input "Digital Marketing Specialist"
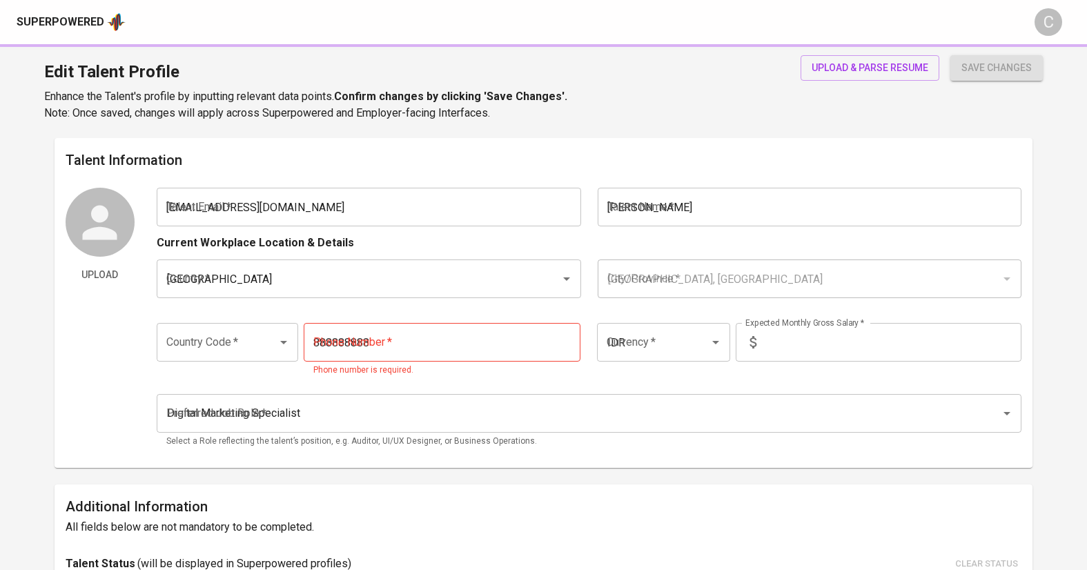
radio input "true"
type input "2"
type input "Immediately Available"
